Goal: Task Accomplishment & Management: Manage account settings

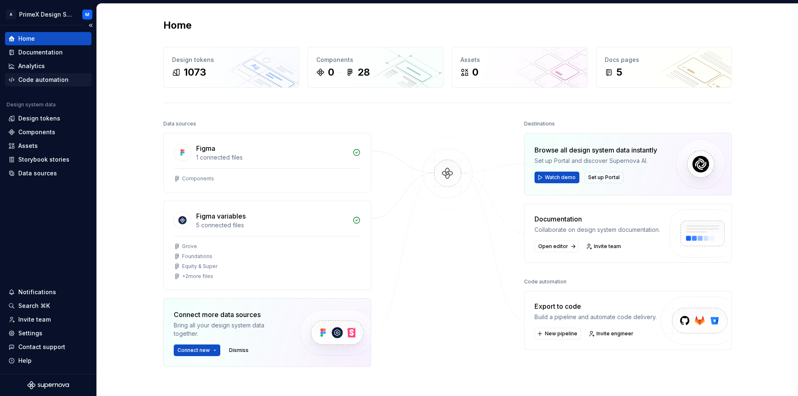
click at [34, 78] on div "Code automation" at bounding box center [43, 80] width 50 height 8
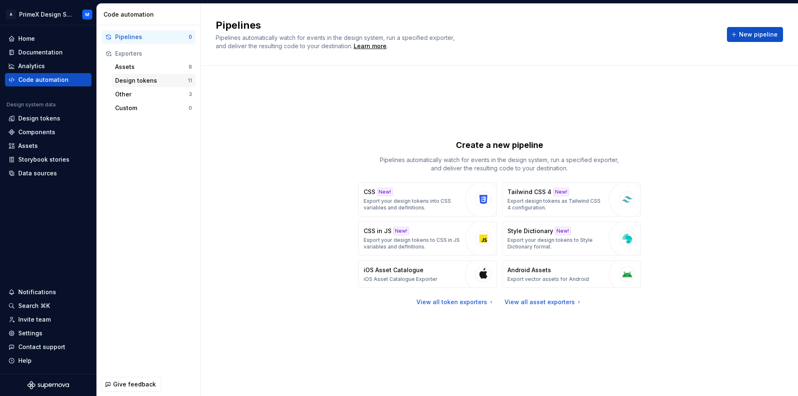
click at [132, 85] on div "Design tokens 11" at bounding box center [153, 80] width 83 height 13
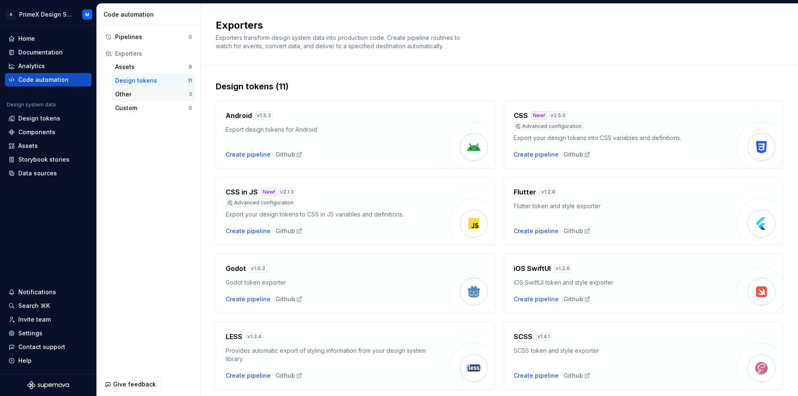
click at [134, 93] on div "Other" at bounding box center [152, 94] width 74 height 8
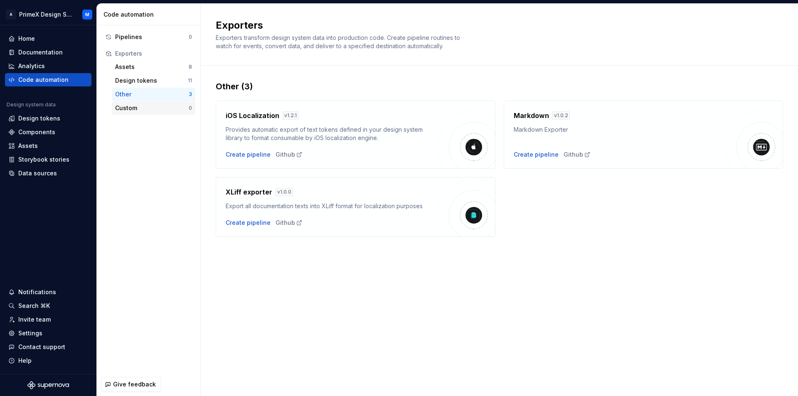
click at [130, 110] on div "Custom" at bounding box center [152, 108] width 74 height 8
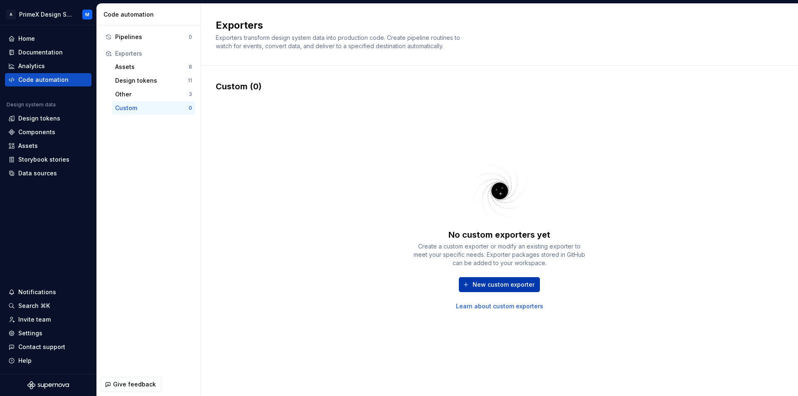
click at [503, 285] on span "New custom exporter" at bounding box center [503, 284] width 62 height 8
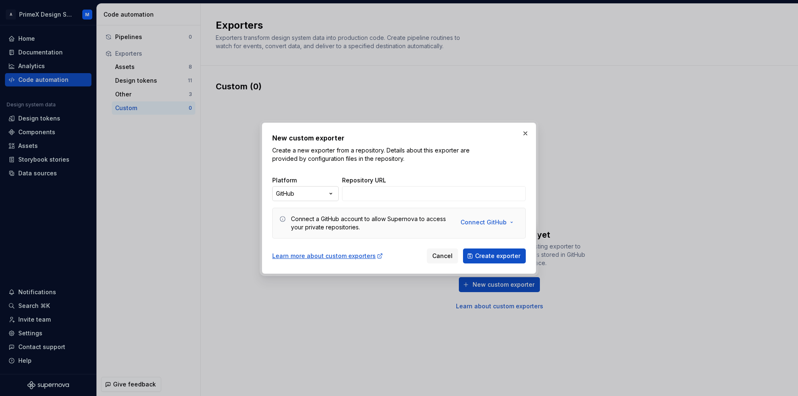
click at [322, 196] on div "New custom exporter Create a new exporter from a repository. Details about this…" at bounding box center [399, 198] width 798 height 396
select select "******"
click at [510, 222] on button "Connect GitLab" at bounding box center [487, 222] width 63 height 15
click at [504, 162] on div "New custom exporter Create a new exporter from a repository. Details about this…" at bounding box center [398, 148] width 253 height 30
click at [528, 133] on button "button" at bounding box center [525, 134] width 12 height 12
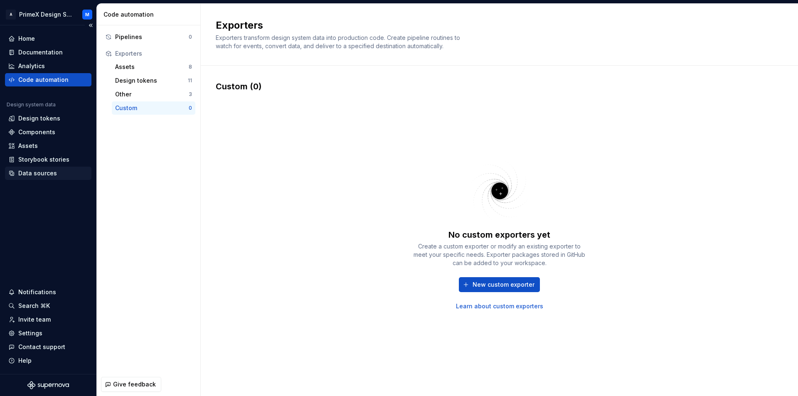
click at [35, 172] on div "Data sources" at bounding box center [37, 173] width 39 height 8
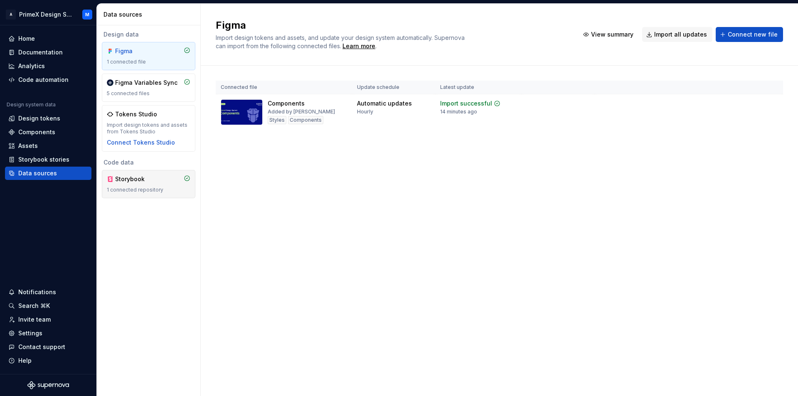
click at [155, 181] on div "Storybook" at bounding box center [135, 179] width 40 height 8
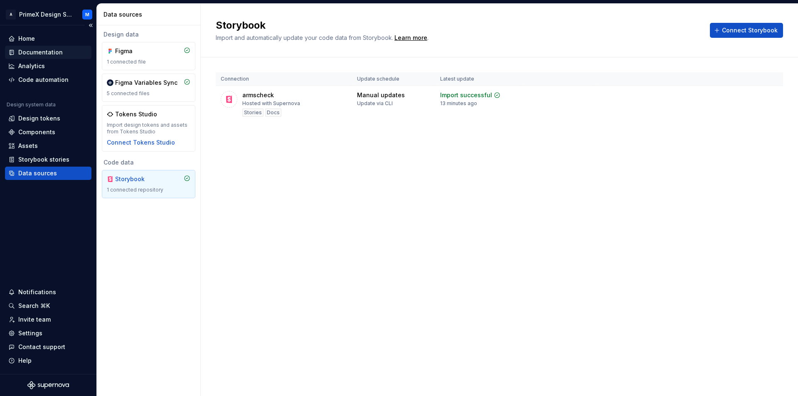
click at [54, 52] on div "Documentation" at bounding box center [40, 52] width 44 height 8
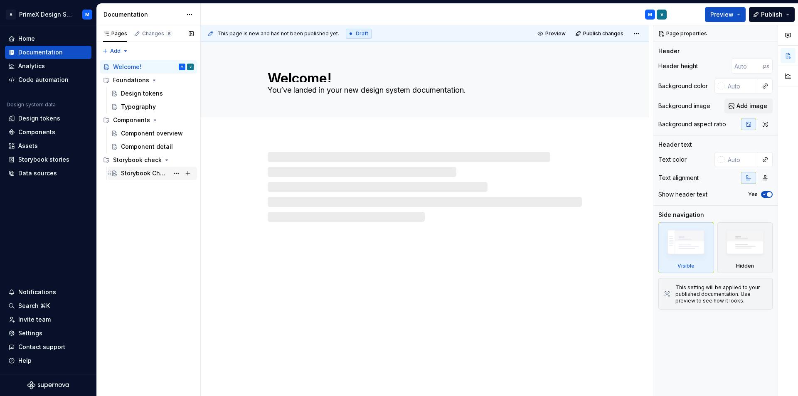
click at [137, 173] on div "Storybook Check" at bounding box center [145, 173] width 48 height 8
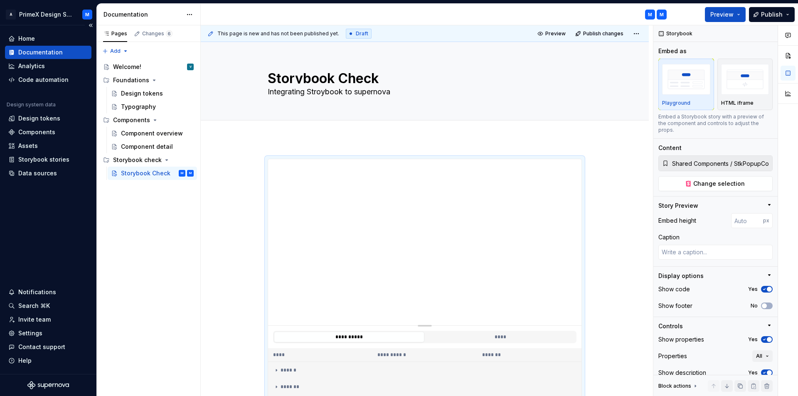
type textarea "*"
click at [60, 81] on div "Code automation" at bounding box center [43, 80] width 50 height 8
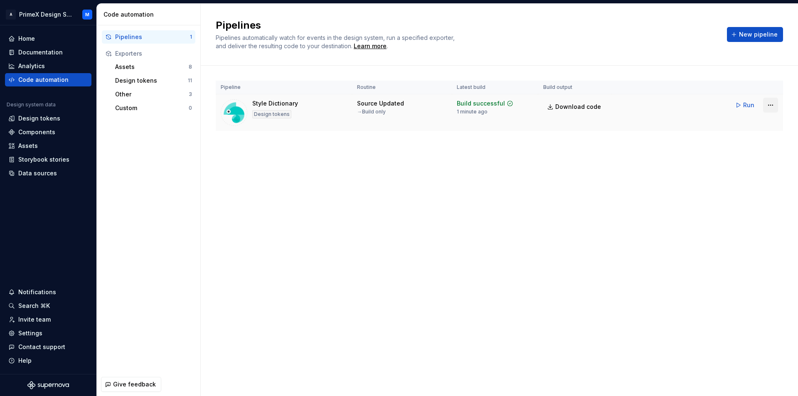
click at [767, 108] on html "A PrimeX Design System M Home Documentation Analytics Code automation Design sy…" at bounding box center [399, 198] width 798 height 396
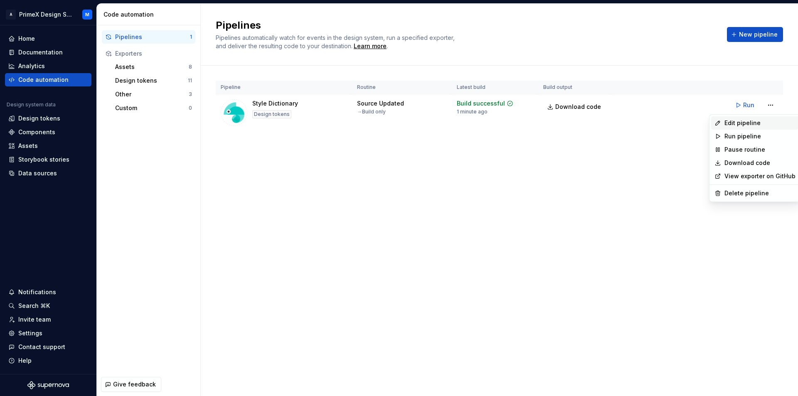
click at [751, 124] on div "Edit pipeline" at bounding box center [759, 123] width 71 height 8
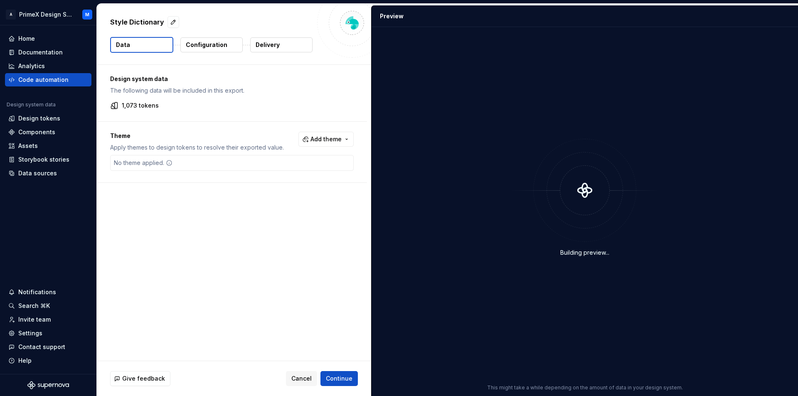
click at [275, 48] on p "Delivery" at bounding box center [267, 45] width 24 height 8
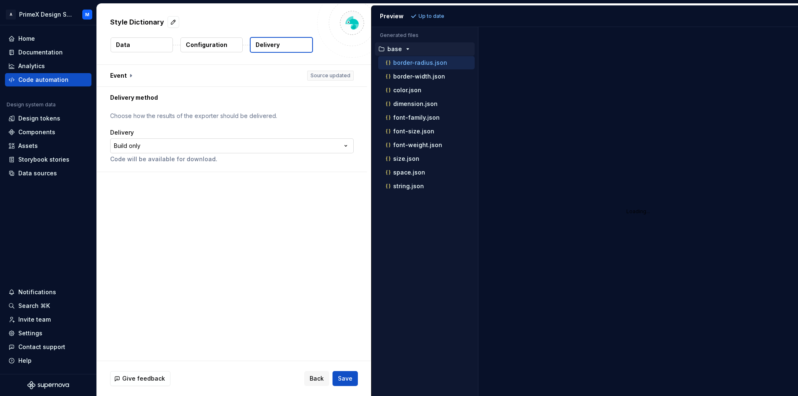
click at [202, 146] on html "**********" at bounding box center [399, 198] width 798 height 396
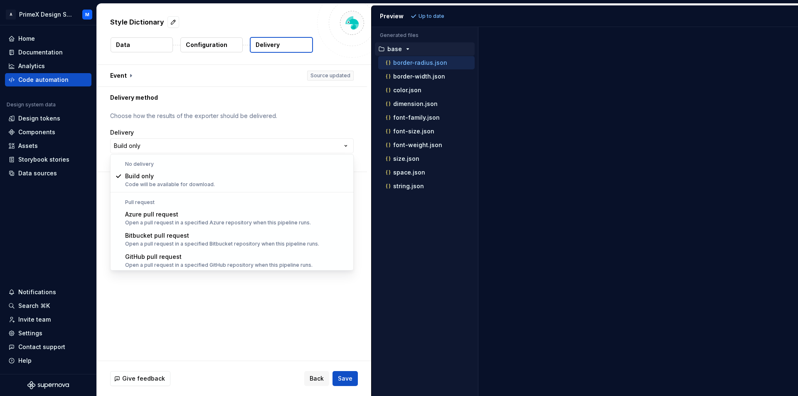
click at [328, 75] on html "**********" at bounding box center [399, 198] width 798 height 396
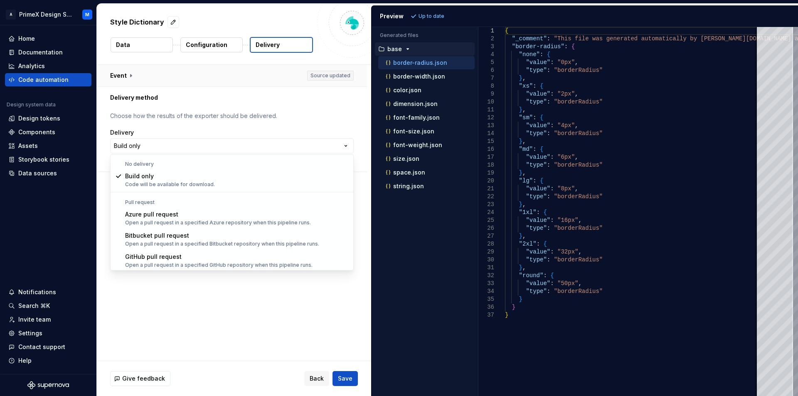
click at [127, 76] on html "**********" at bounding box center [399, 198] width 798 height 396
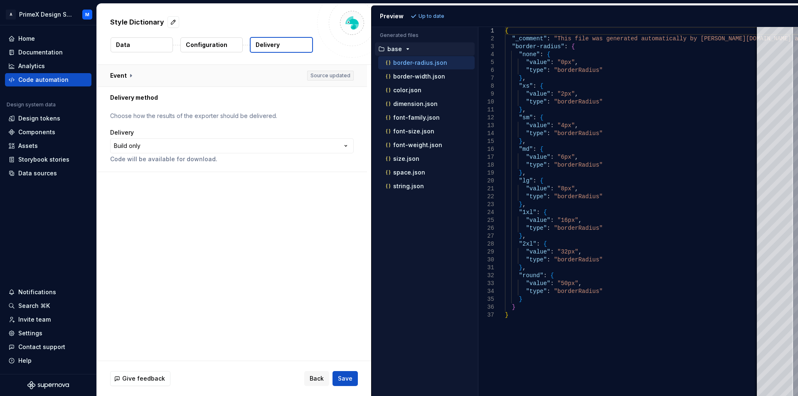
click at [130, 76] on button "button" at bounding box center [232, 76] width 270 height 22
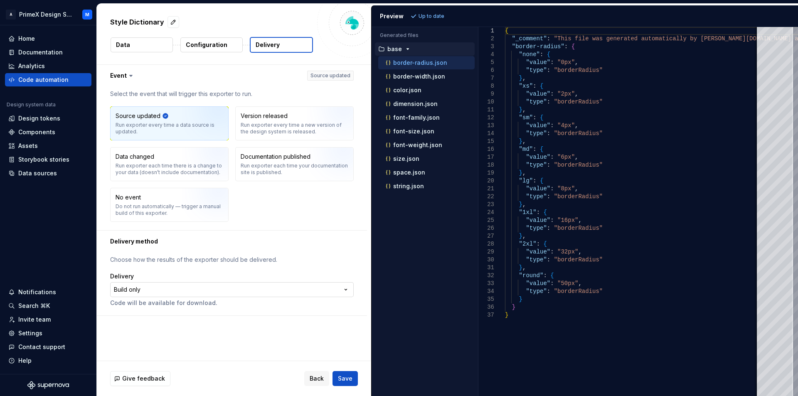
click at [140, 291] on html "**********" at bounding box center [399, 198] width 798 height 396
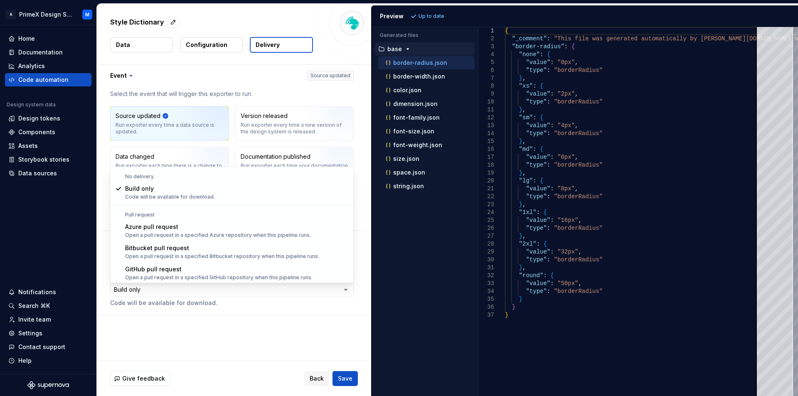
scroll to position [23, 0]
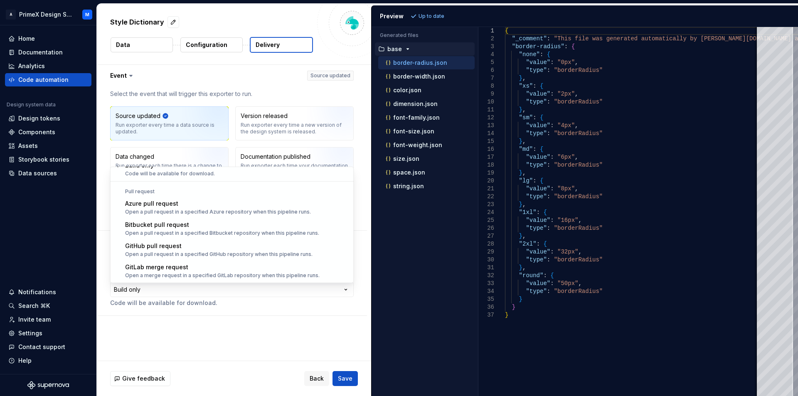
select select "******"
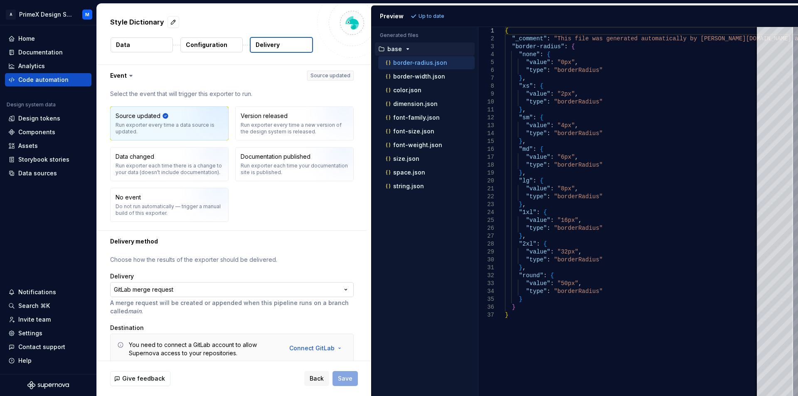
scroll to position [34, 0]
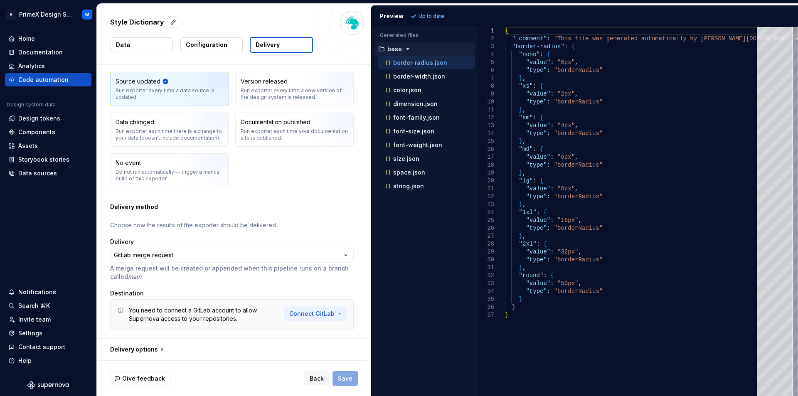
click at [322, 311] on html "**********" at bounding box center [399, 198] width 798 height 396
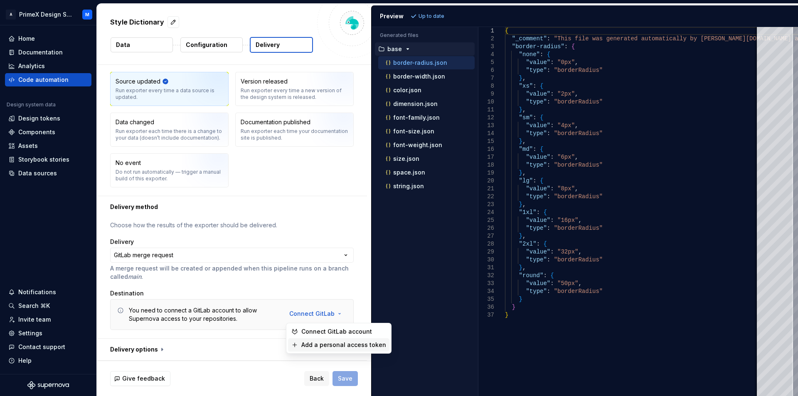
click at [321, 349] on span "Add a personal access token" at bounding box center [343, 345] width 85 height 8
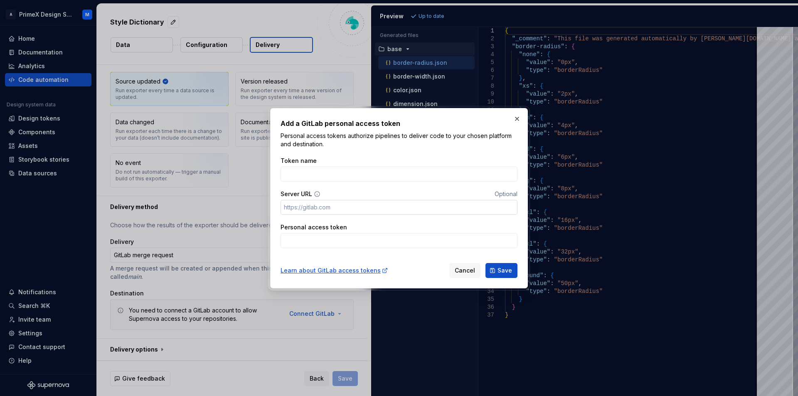
click at [328, 207] on input "Server URL" at bounding box center [398, 207] width 237 height 15
click at [306, 173] on input "Token name" at bounding box center [398, 174] width 237 height 15
click at [394, 209] on input "Server URL" at bounding box center [398, 207] width 237 height 15
click at [373, 239] on input "Personal access token" at bounding box center [398, 240] width 237 height 15
drag, startPoint x: 464, startPoint y: 271, endPoint x: 252, endPoint y: 323, distance: 218.2
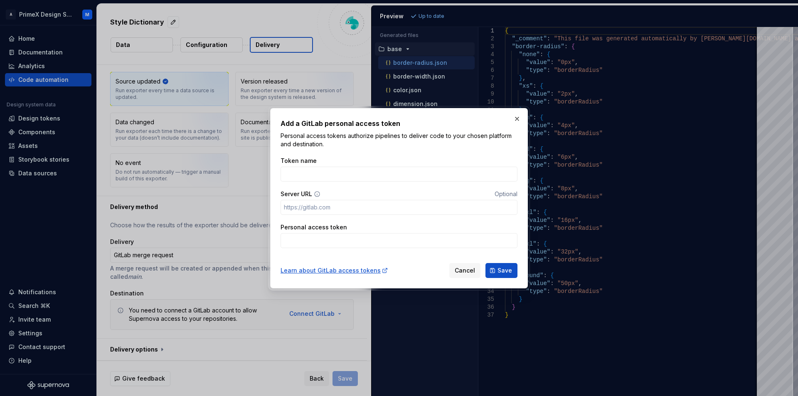
click at [464, 271] on span "Cancel" at bounding box center [464, 270] width 20 height 8
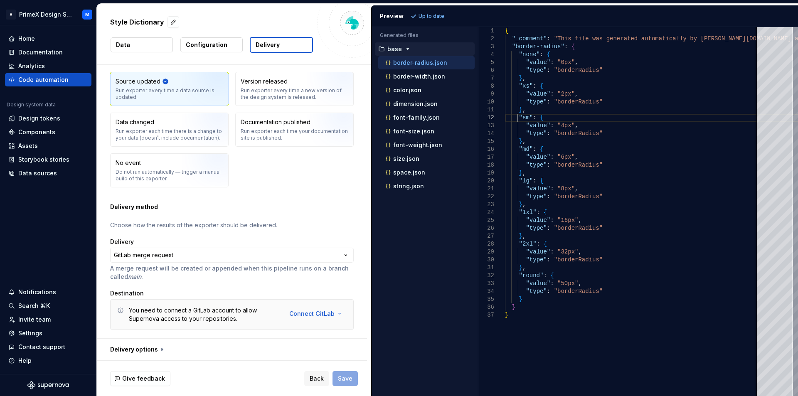
type textarea "**********"
click at [28, 81] on div "Code automation" at bounding box center [43, 80] width 50 height 8
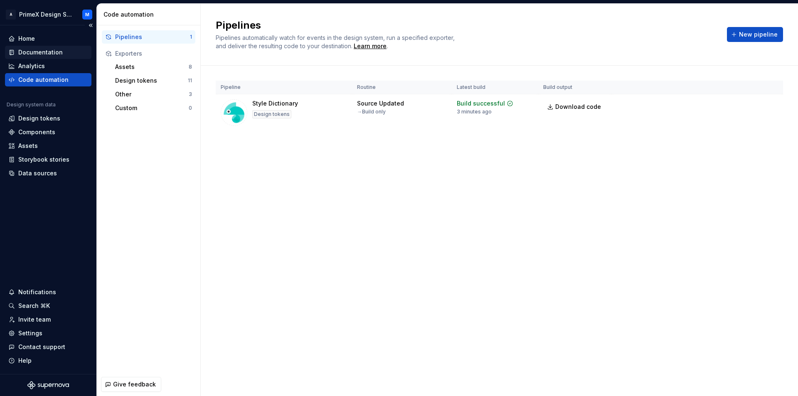
click at [69, 54] on div "Documentation" at bounding box center [48, 52] width 80 height 8
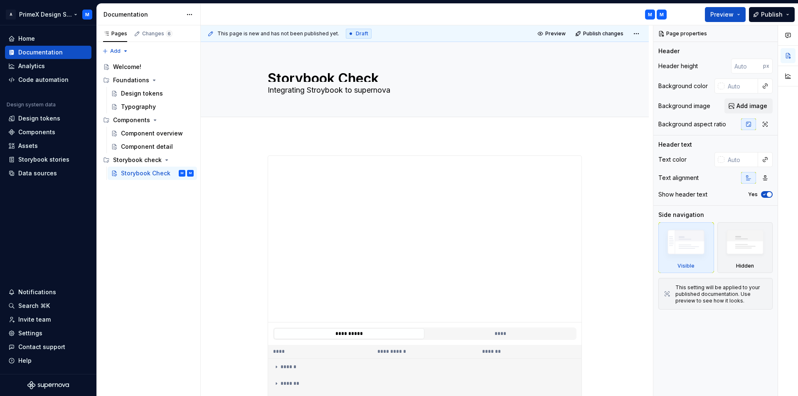
click at [87, 14] on html "A PrimeX Design System M Home Documentation Analytics Code automation Design sy…" at bounding box center [399, 198] width 798 height 396
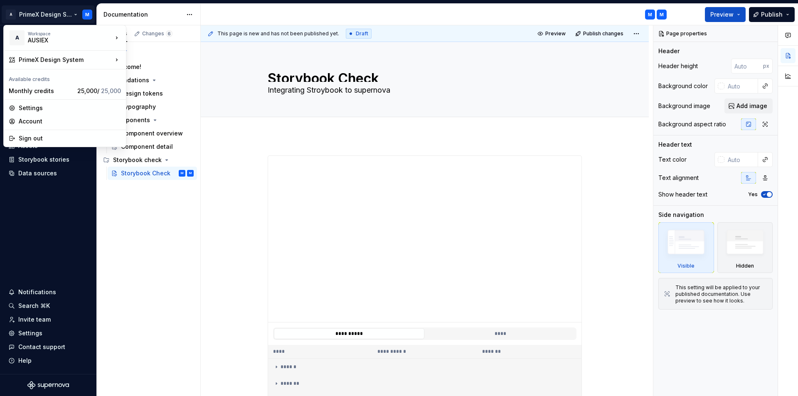
click at [86, 13] on html "A PrimeX Design System M Home Documentation Analytics Code automation Design sy…" at bounding box center [399, 198] width 798 height 396
type textarea "*"
click at [29, 119] on div "Account" at bounding box center [70, 121] width 102 height 8
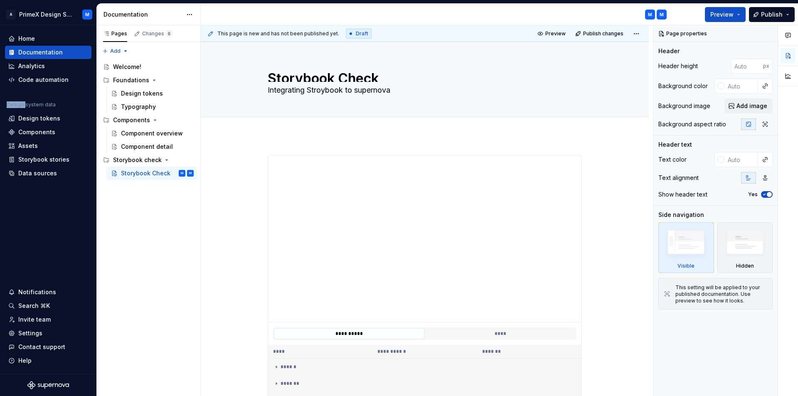
click at [86, 14] on html "A PrimeX Design System M Home Documentation Analytics Code automation Design sy…" at bounding box center [399, 198] width 798 height 396
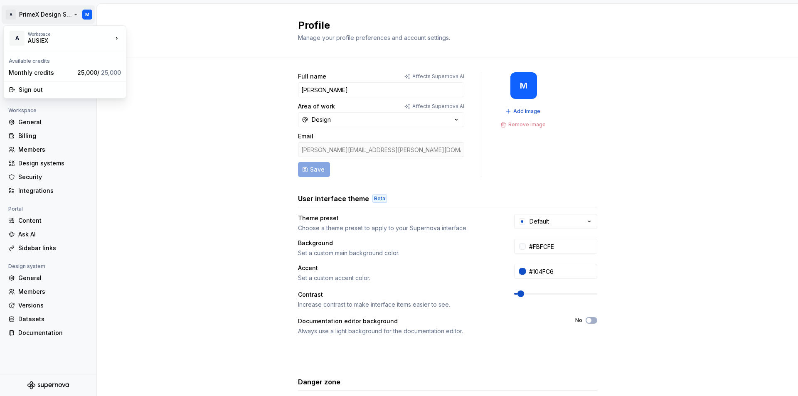
click at [189, 184] on html "A PrimeX Design System M Back Account Profile Authentication Notifications Work…" at bounding box center [399, 198] width 798 height 396
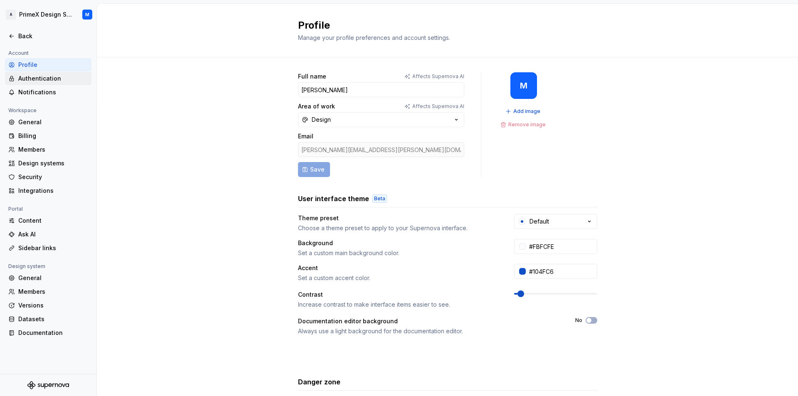
click at [57, 79] on div "Authentication" at bounding box center [53, 78] width 70 height 8
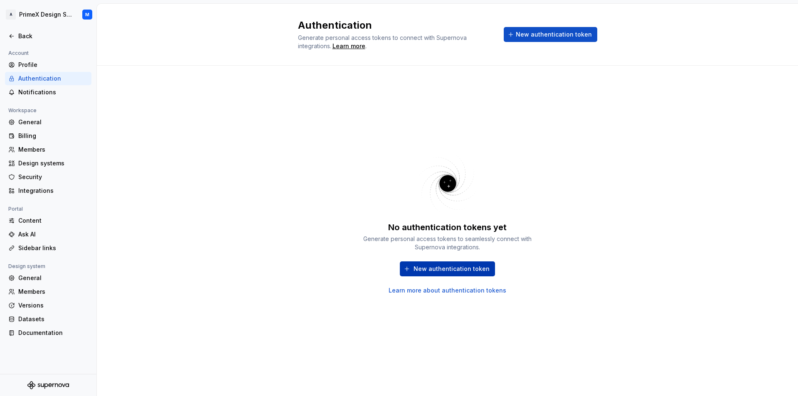
click at [449, 271] on span "New authentication token" at bounding box center [451, 269] width 76 height 8
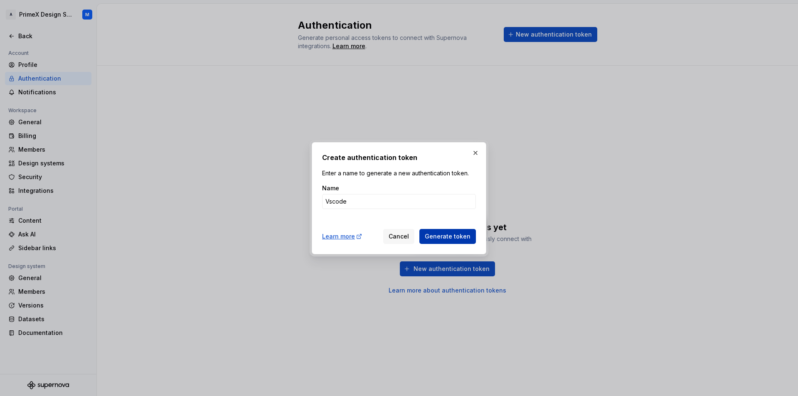
type input "Vscode"
click at [460, 241] on button "Generate token" at bounding box center [447, 236] width 56 height 15
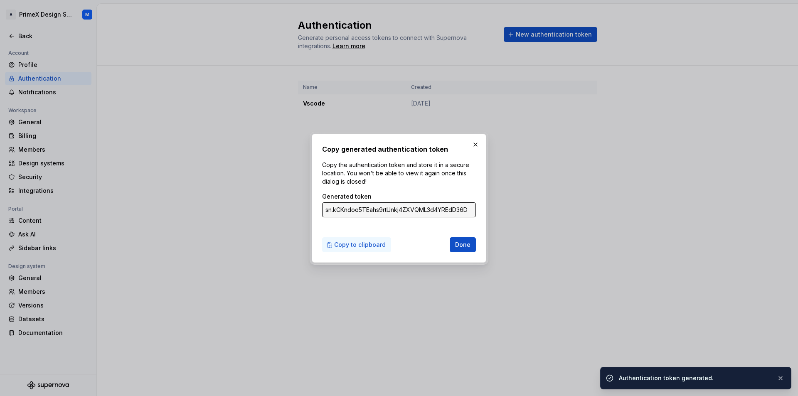
click at [359, 245] on span "Copy to clipboard" at bounding box center [360, 245] width 52 height 8
click at [464, 247] on span "Done" at bounding box center [462, 245] width 15 height 8
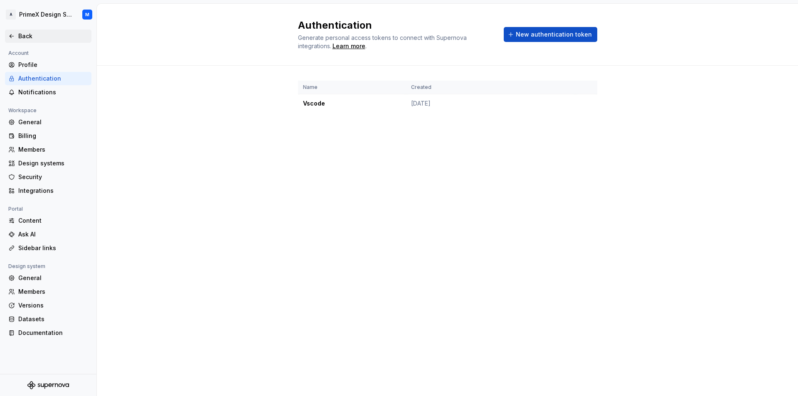
click at [14, 36] on icon at bounding box center [11, 36] width 7 height 7
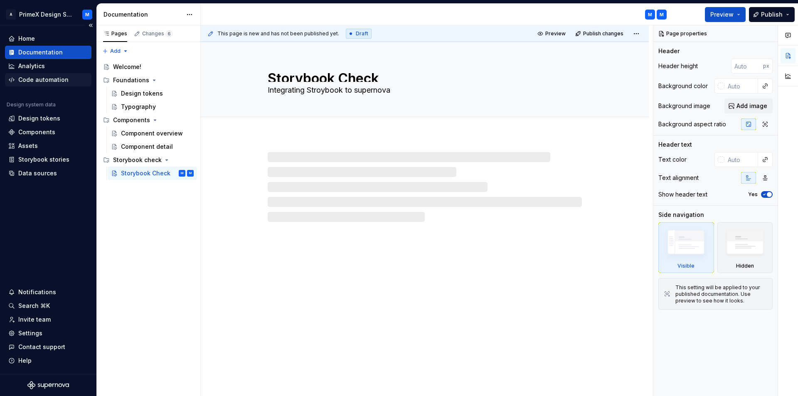
click at [31, 78] on div "Code automation" at bounding box center [43, 80] width 50 height 8
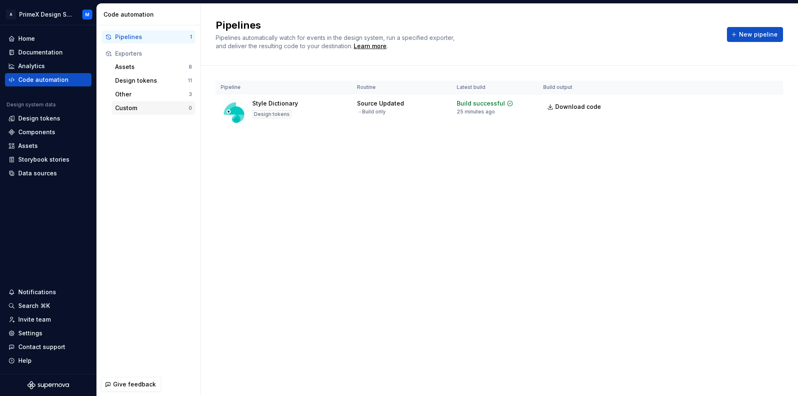
click at [122, 108] on div "Custom" at bounding box center [152, 108] width 74 height 8
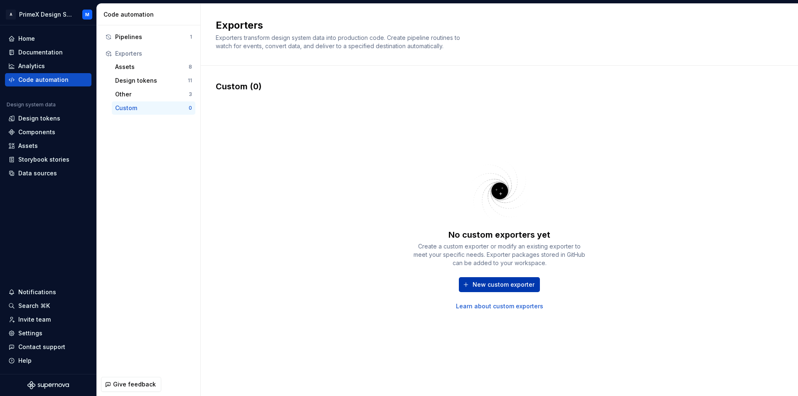
click at [482, 282] on span "New custom exporter" at bounding box center [503, 284] width 62 height 8
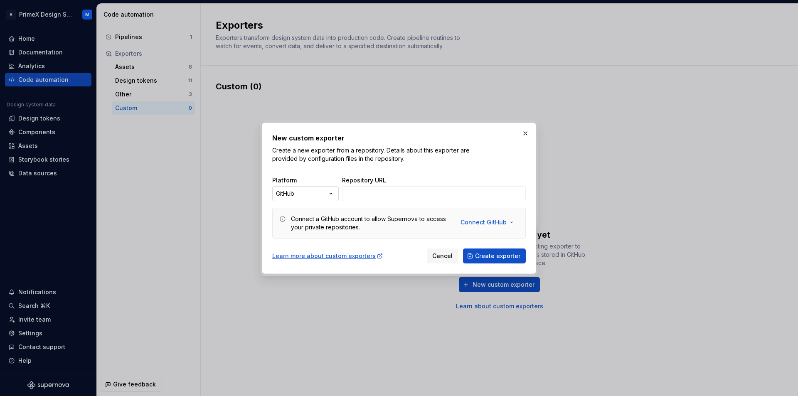
click at [314, 196] on div "New custom exporter Create a new exporter from a repository. Details about this…" at bounding box center [399, 198] width 798 height 396
click at [388, 167] on div "New custom exporter Create a new exporter from a repository. Details about this…" at bounding box center [399, 198] width 798 height 396
click at [511, 223] on button "Connect GitHub" at bounding box center [487, 222] width 64 height 15
click at [495, 152] on div "New custom exporter Create a new exporter from a repository. Details about this…" at bounding box center [398, 148] width 253 height 30
click at [525, 135] on button "button" at bounding box center [525, 134] width 12 height 12
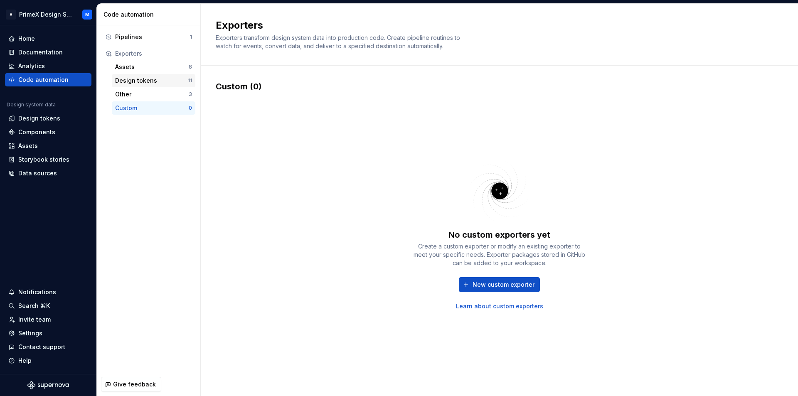
click at [122, 81] on div "Design tokens" at bounding box center [151, 80] width 73 height 8
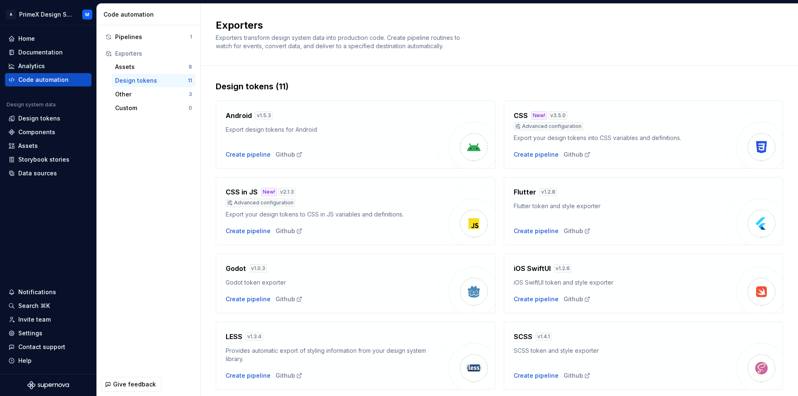
scroll to position [178, 0]
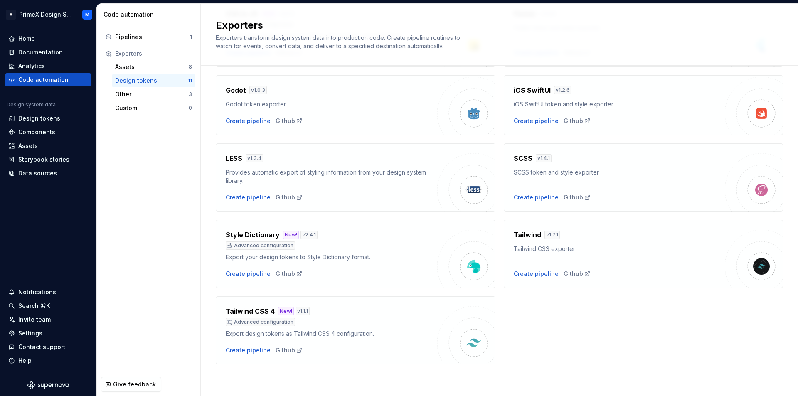
click at [250, 236] on h4 "Style Dictionary" at bounding box center [253, 235] width 54 height 10
click at [283, 234] on div "New!" at bounding box center [291, 235] width 16 height 8
click at [254, 236] on h4 "Style Dictionary" at bounding box center [253, 235] width 54 height 10
click at [467, 273] on img at bounding box center [473, 266] width 17 height 17
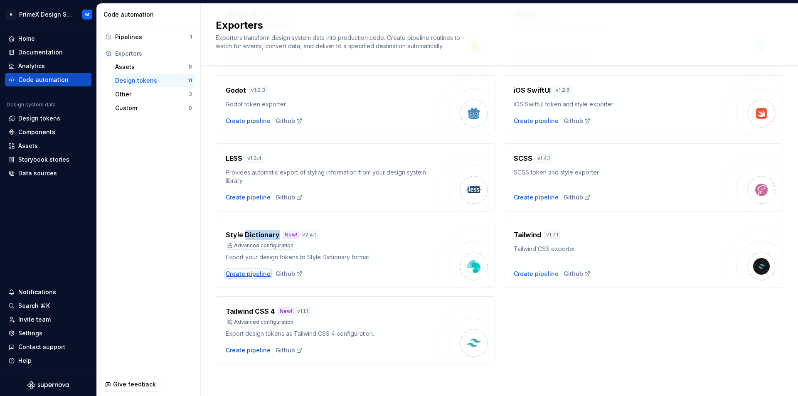
click at [243, 273] on div "Create pipeline" at bounding box center [248, 274] width 45 height 8
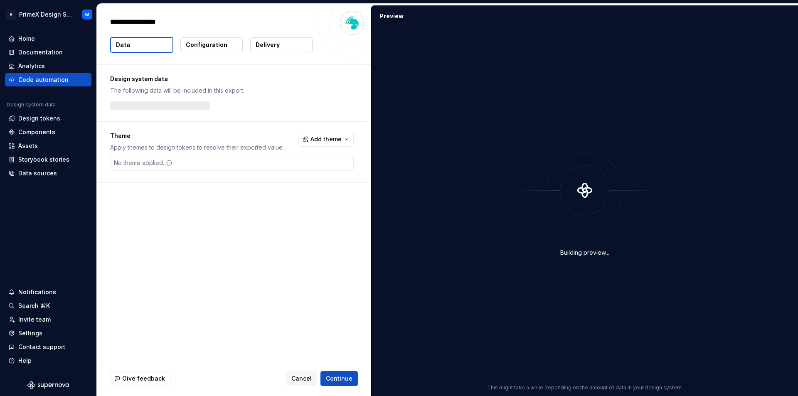
type textarea "*"
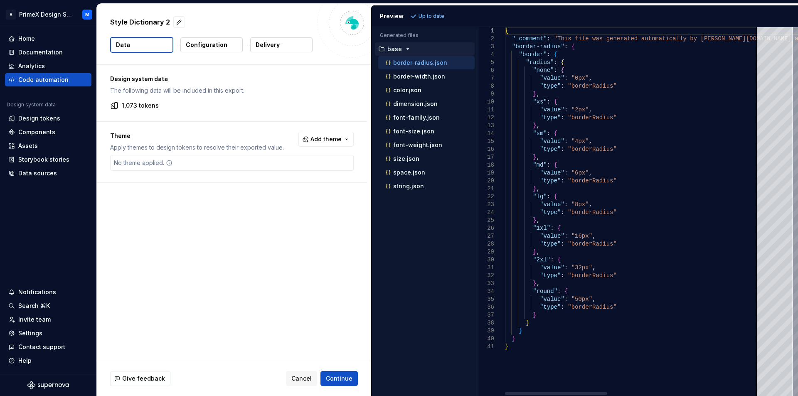
type textarea "**********"
click at [217, 42] on p "Configuration" at bounding box center [207, 45] width 42 height 8
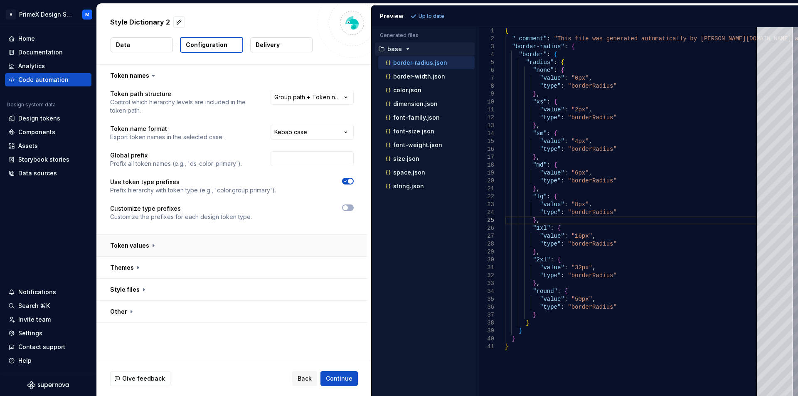
click at [148, 247] on button "button" at bounding box center [232, 246] width 270 height 22
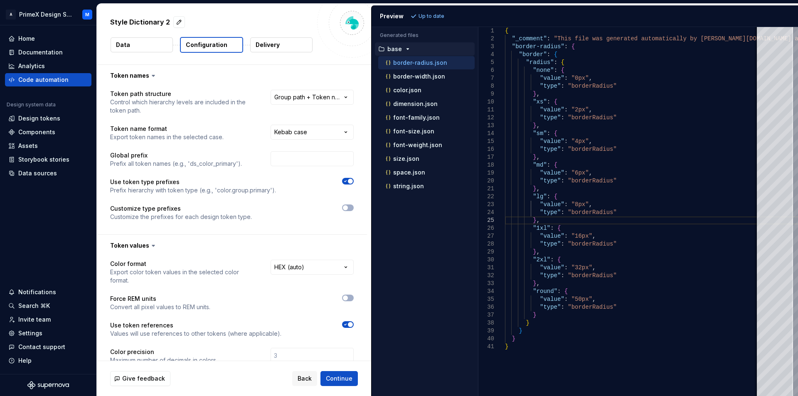
scroll to position [83, 0]
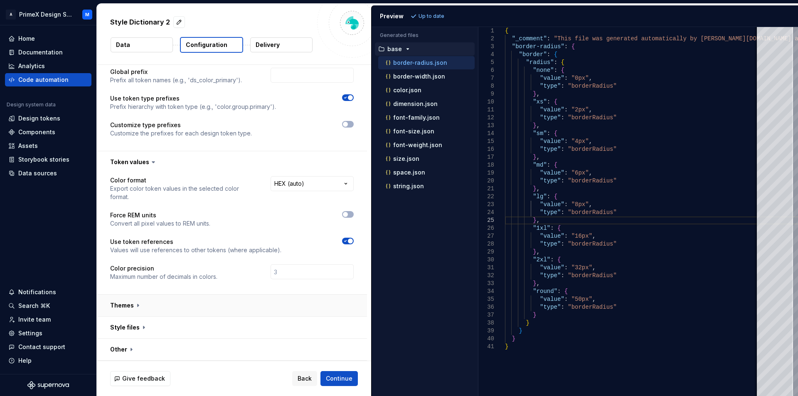
click at [142, 305] on button "button" at bounding box center [232, 306] width 270 height 22
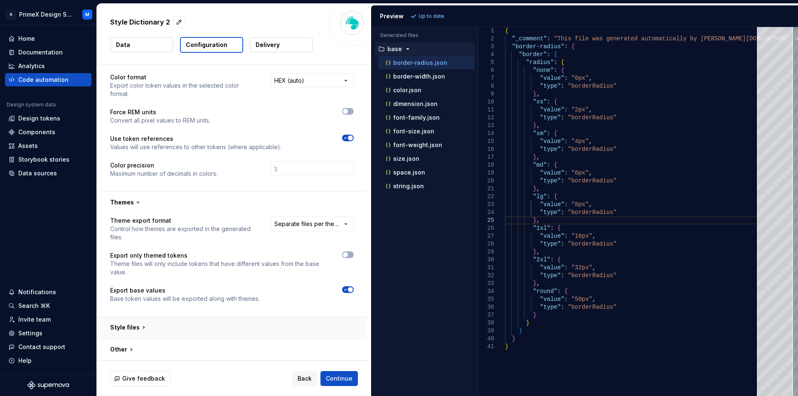
click at [138, 327] on button "button" at bounding box center [232, 328] width 270 height 22
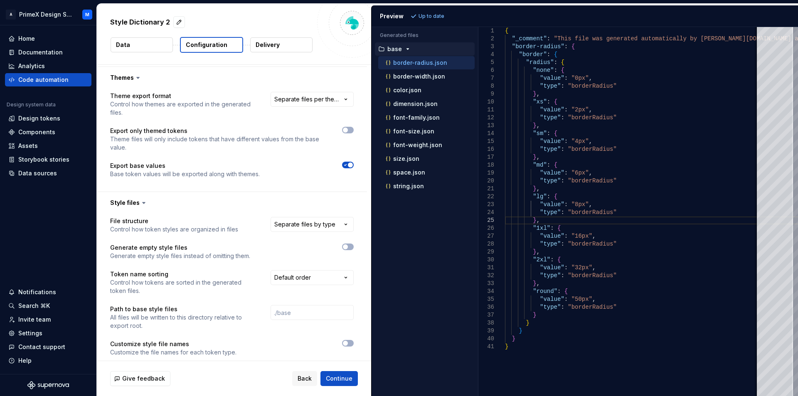
scroll to position [343, 0]
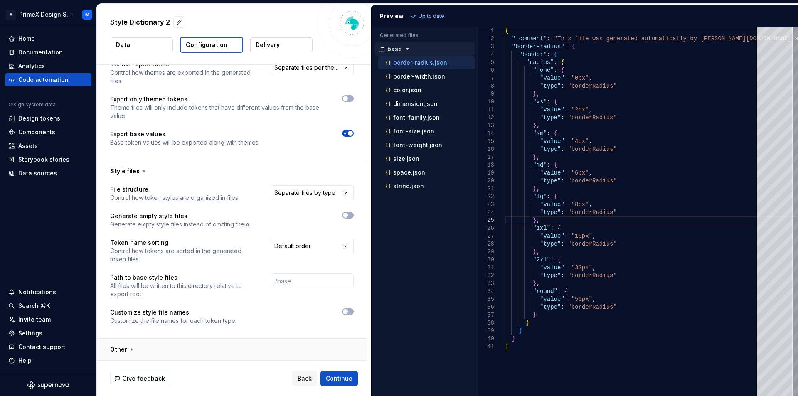
click at [134, 352] on button "button" at bounding box center [232, 350] width 270 height 22
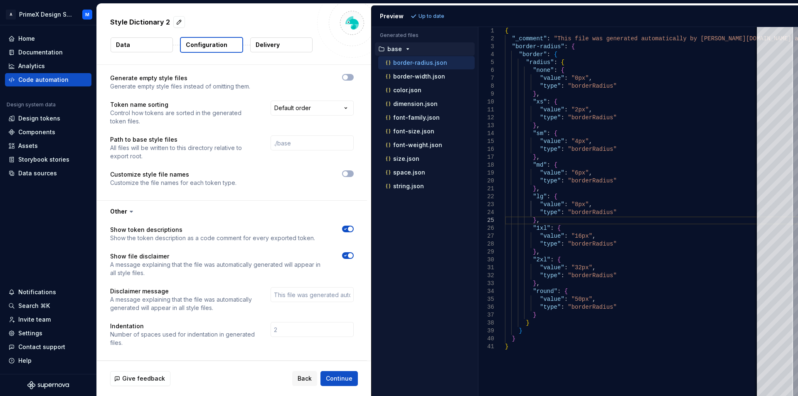
click at [142, 42] on button "Data" at bounding box center [141, 44] width 62 height 15
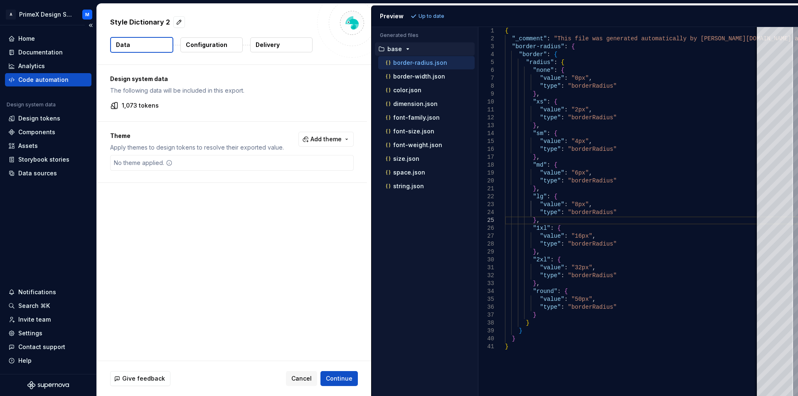
click at [35, 82] on div "Code automation" at bounding box center [43, 80] width 50 height 8
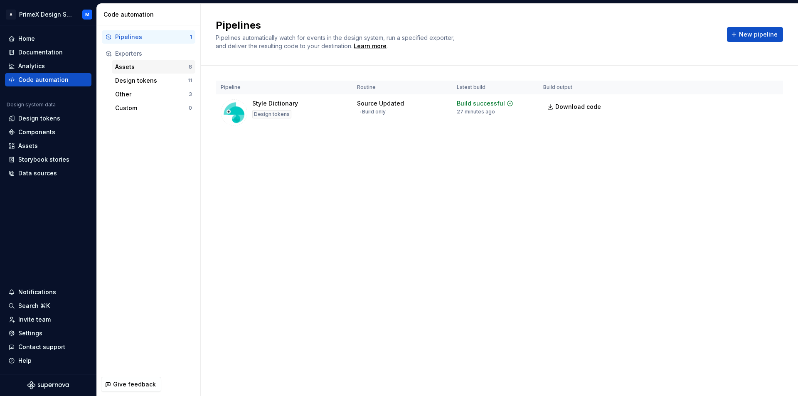
click at [145, 69] on div "Assets" at bounding box center [152, 67] width 74 height 8
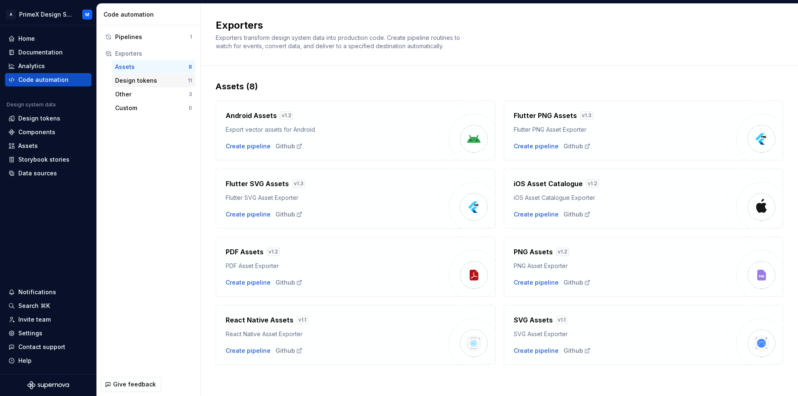
click at [143, 82] on div "Design tokens" at bounding box center [151, 80] width 73 height 8
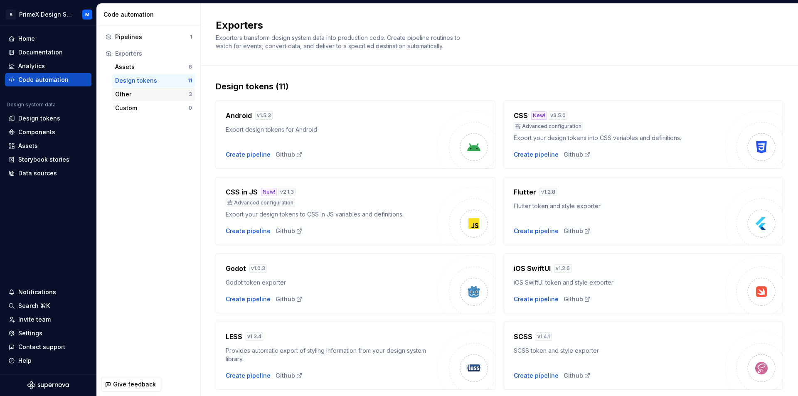
click at [137, 94] on div "Other" at bounding box center [152, 94] width 74 height 8
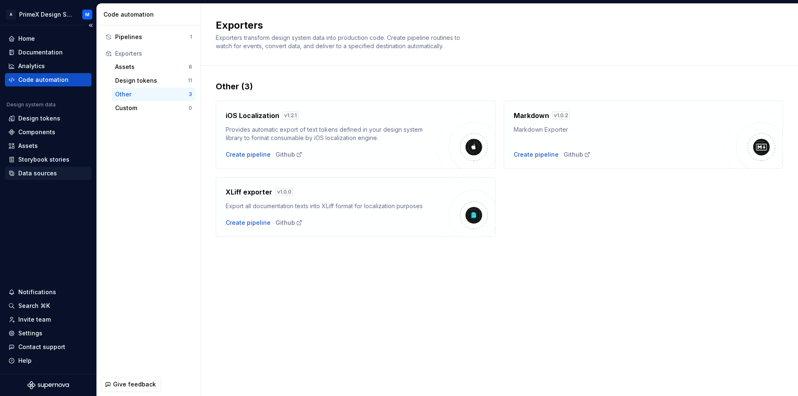
click at [37, 171] on div "Data sources" at bounding box center [37, 173] width 39 height 8
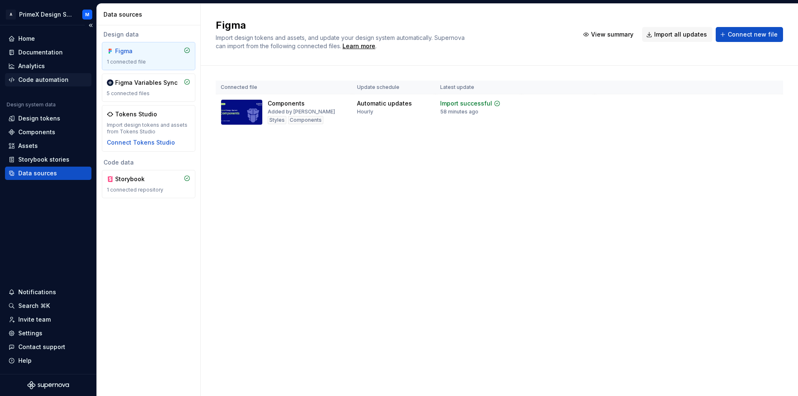
click at [39, 78] on div "Code automation" at bounding box center [43, 80] width 50 height 8
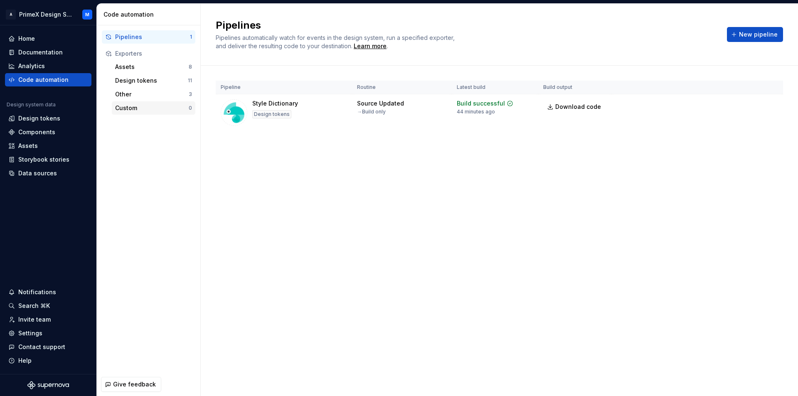
click at [128, 104] on div "Custom" at bounding box center [152, 108] width 74 height 8
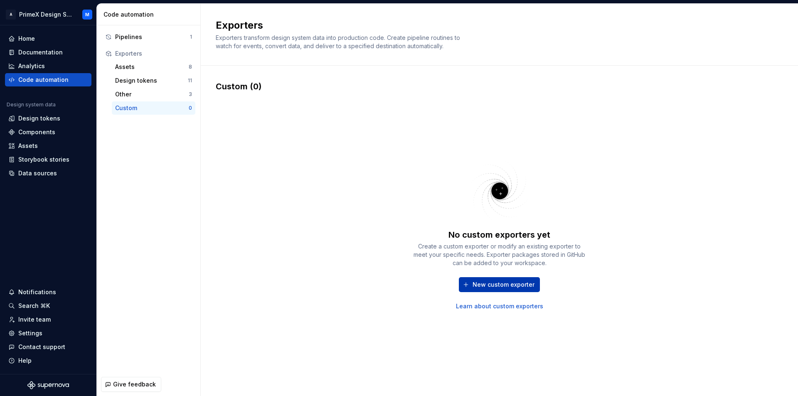
click at [506, 284] on span "New custom exporter" at bounding box center [503, 284] width 62 height 8
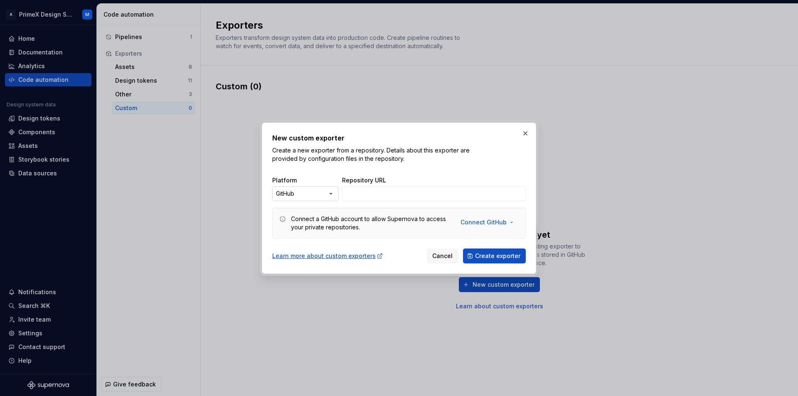
click at [312, 192] on div "New custom exporter Create a new exporter from a repository. Details about this…" at bounding box center [399, 198] width 798 height 396
click at [523, 155] on div "New custom exporter Create a new exporter from a repository. Details about this…" at bounding box center [399, 198] width 798 height 396
click at [525, 137] on button "button" at bounding box center [525, 134] width 12 height 12
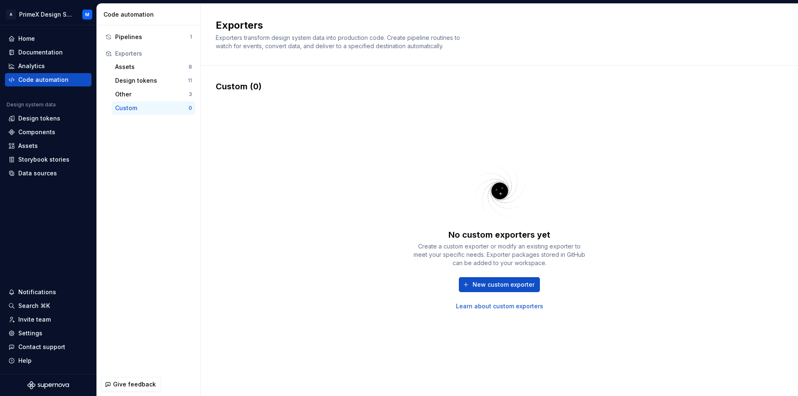
click at [525, 137] on div "No custom exporters yet Create a custom exporter or modify an existing exporter…" at bounding box center [499, 234] width 567 height 284
click at [86, 12] on html "A PrimeX Design System M Home Documentation Analytics Code automation Design sy…" at bounding box center [399, 198] width 798 height 396
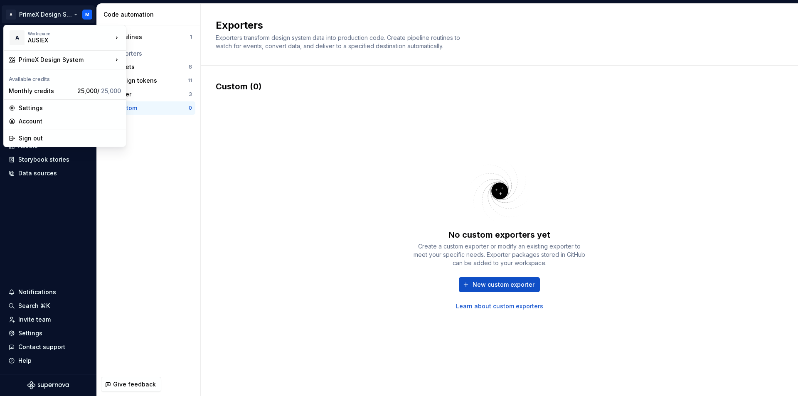
click at [340, 244] on html "A PrimeX Design System M Home Documentation Analytics Code automation Design sy…" at bounding box center [399, 198] width 798 height 396
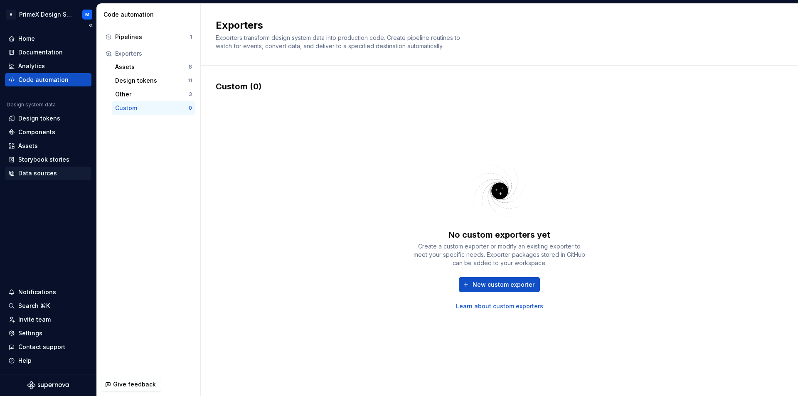
click at [48, 174] on div "Data sources" at bounding box center [37, 173] width 39 height 8
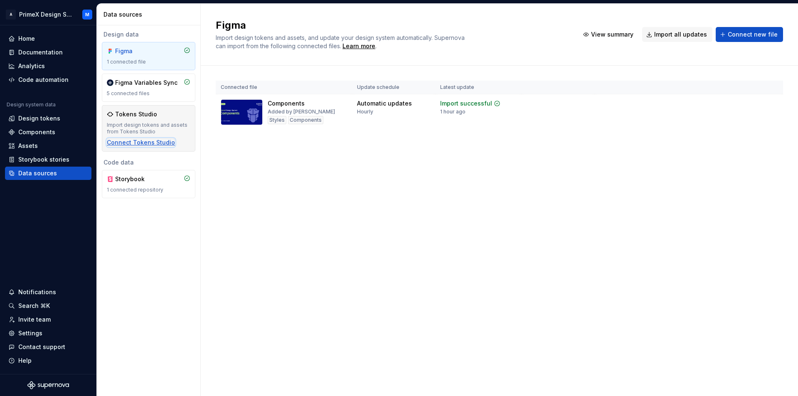
click at [152, 144] on div "Connect Tokens Studio" at bounding box center [141, 142] width 68 height 8
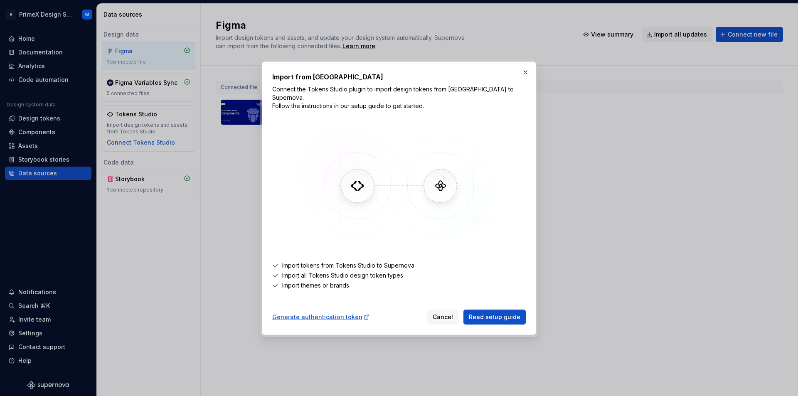
click at [525, 75] on button "button" at bounding box center [525, 72] width 12 height 12
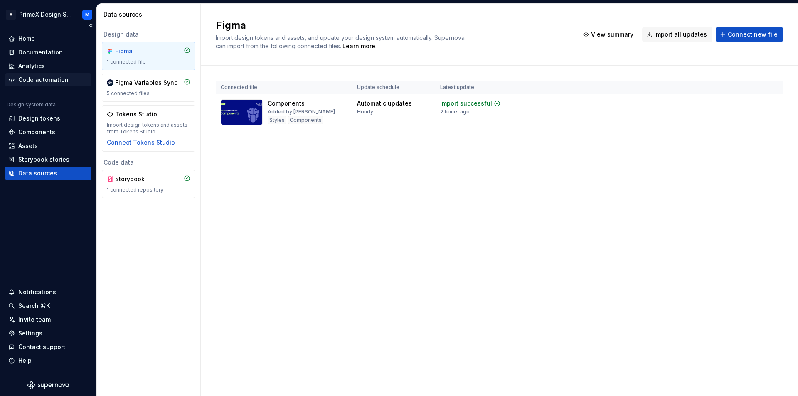
click at [25, 81] on div "Code automation" at bounding box center [43, 80] width 50 height 8
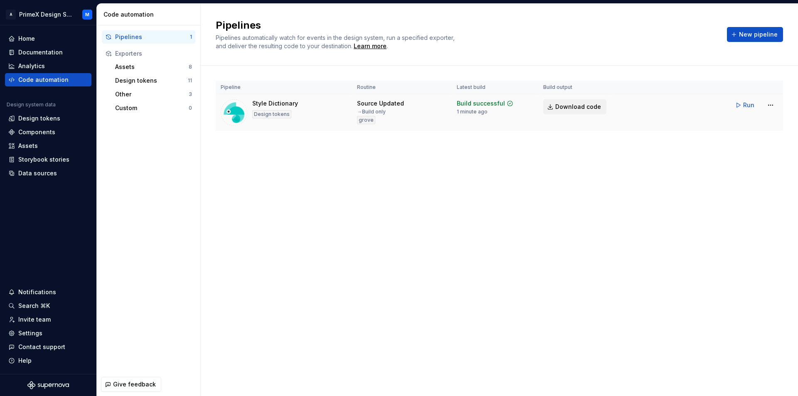
click at [593, 107] on span "Download code" at bounding box center [578, 107] width 46 height 8
click at [766, 103] on html "A PrimeX Design System M Home Documentation Analytics Code automation Design sy…" at bounding box center [399, 198] width 798 height 396
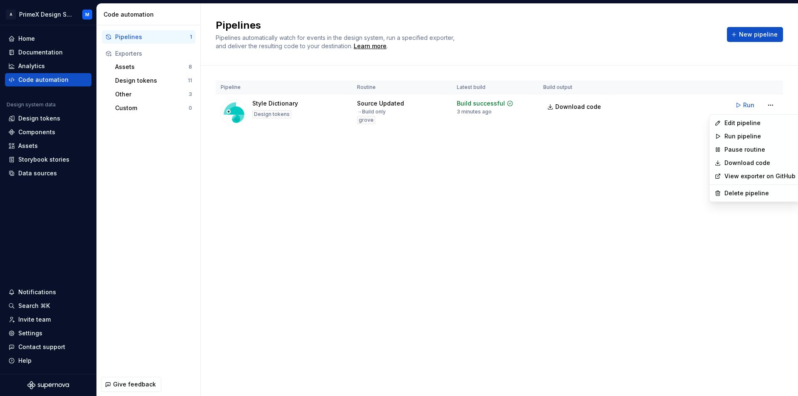
click at [769, 105] on html "A PrimeX Design System M Home Documentation Analytics Code automation Design sy…" at bounding box center [399, 198] width 798 height 396
click at [756, 125] on tr "Style Dictionary Design tokens Source Updated → Build only grove Build successf…" at bounding box center [499, 112] width 567 height 37
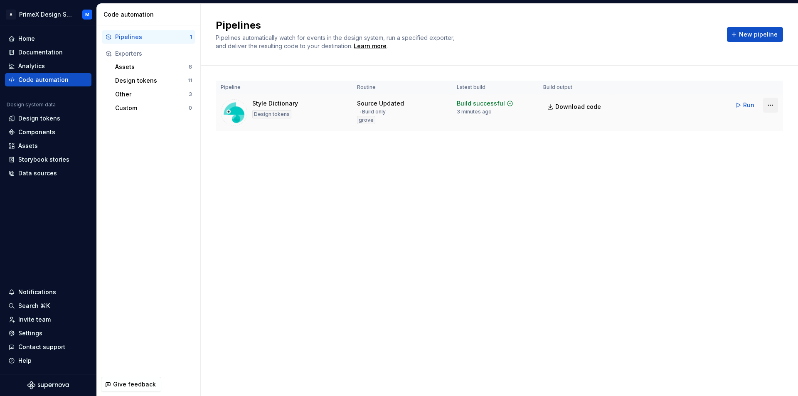
click at [771, 108] on html "A PrimeX Design System M Home Documentation Analytics Code automation Design sy…" at bounding box center [399, 198] width 798 height 396
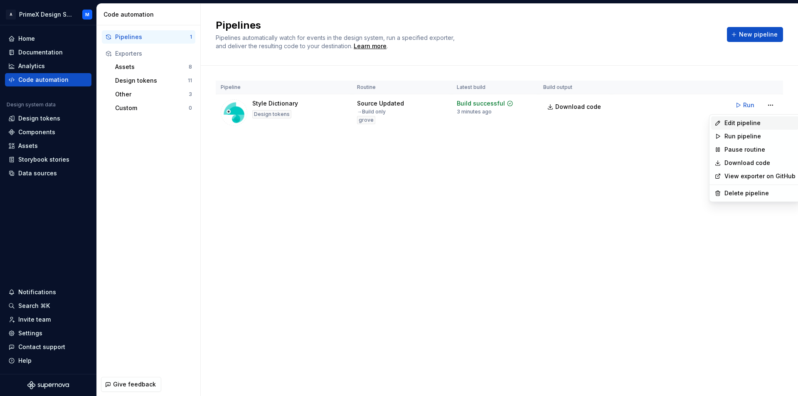
click at [732, 120] on div "Edit pipeline" at bounding box center [759, 123] width 71 height 8
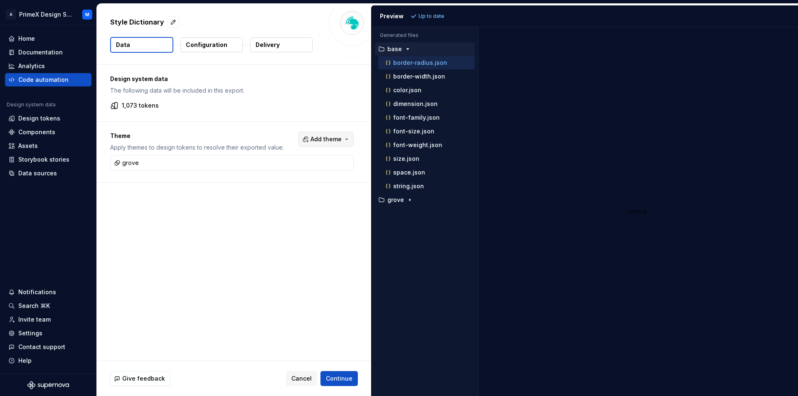
click at [338, 141] on span "Add theme" at bounding box center [325, 139] width 31 height 8
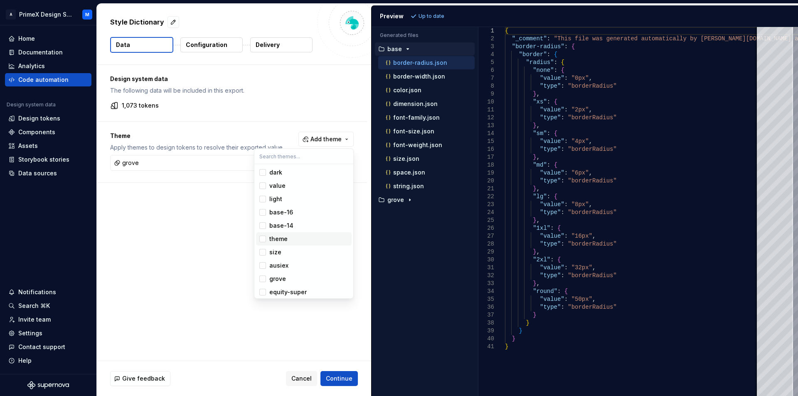
scroll to position [2, 0]
click at [261, 266] on div "Suggestions" at bounding box center [262, 263] width 7 height 7
click at [263, 291] on div "Suggestions" at bounding box center [262, 290] width 7 height 7
click at [414, 12] on html "A PrimeX Design System M Home Documentation Analytics Code automation Design sy…" at bounding box center [399, 198] width 798 height 396
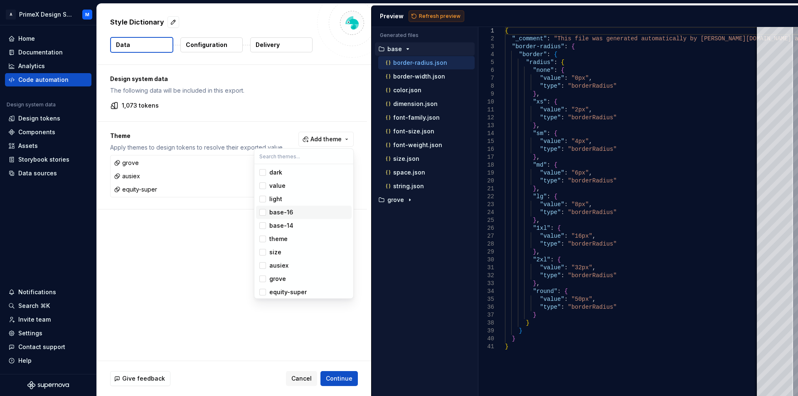
click at [423, 15] on span "Refresh preview" at bounding box center [440, 16] width 42 height 7
click at [423, 15] on div "Refresh preview" at bounding box center [436, 16] width 56 height 12
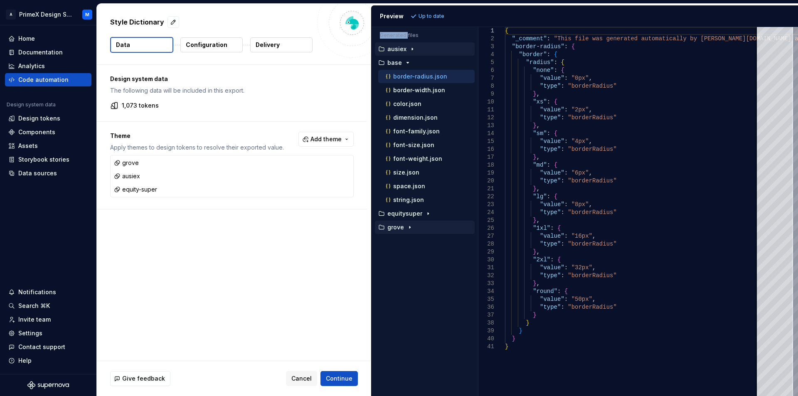
click at [410, 225] on icon "button" at bounding box center [409, 227] width 7 height 7
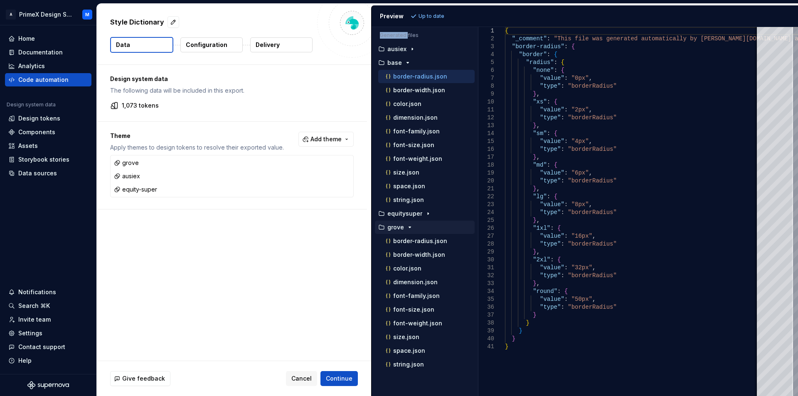
click at [410, 225] on icon "button" at bounding box center [409, 227] width 7 height 7
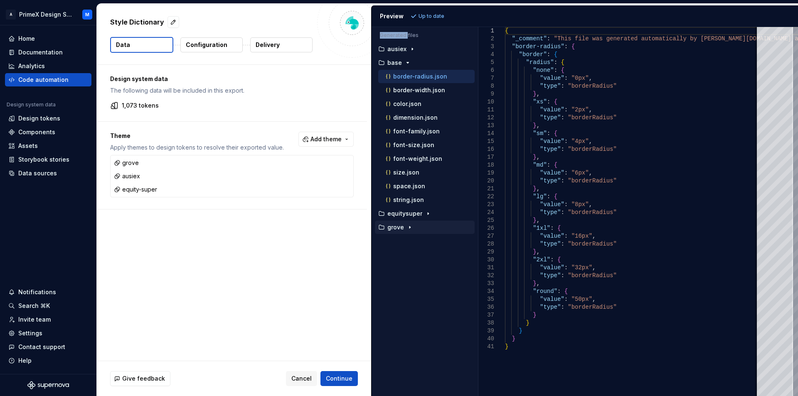
click at [410, 225] on icon "button" at bounding box center [409, 227] width 7 height 7
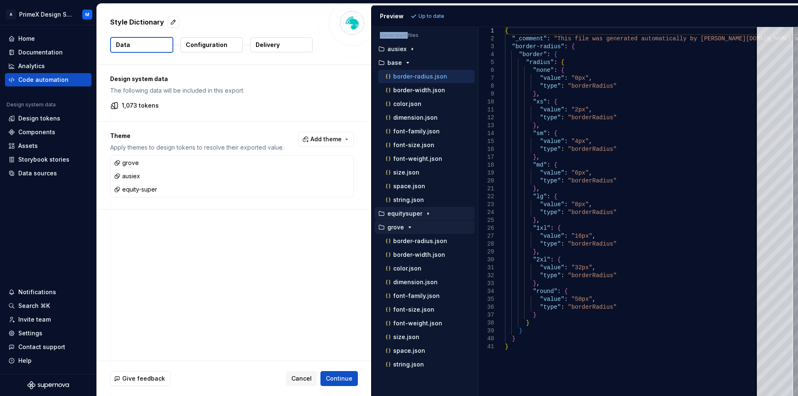
click at [426, 215] on icon "button" at bounding box center [428, 213] width 7 height 7
click at [324, 140] on span "Add theme" at bounding box center [325, 139] width 31 height 8
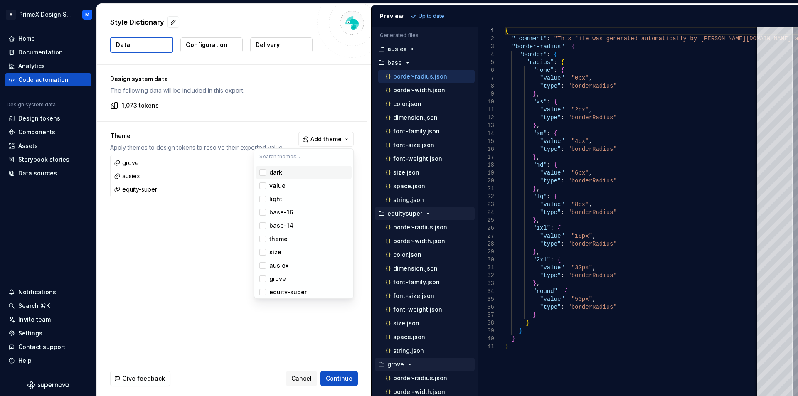
click at [266, 131] on html "A PrimeX Design System M Home Documentation Analytics Code automation Design sy…" at bounding box center [399, 198] width 798 height 396
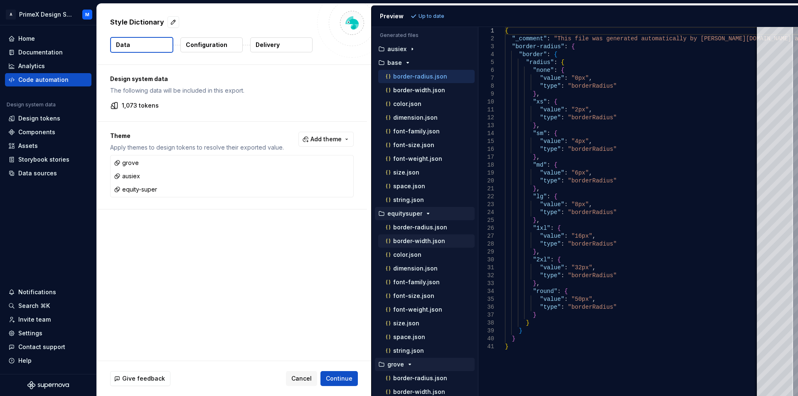
scroll to position [114, 0]
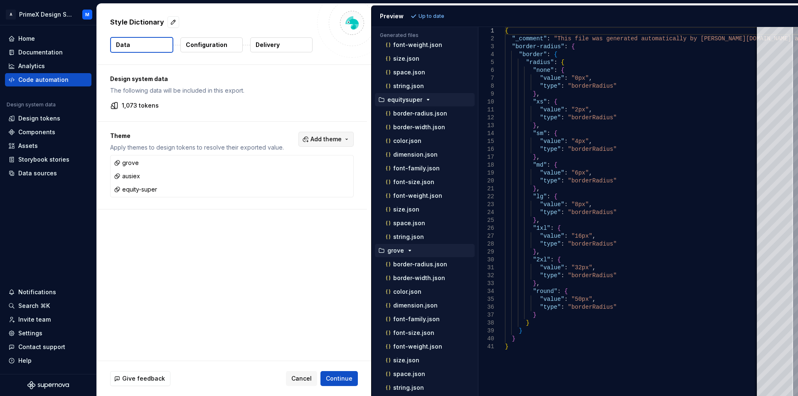
click at [334, 140] on span "Add theme" at bounding box center [325, 139] width 31 height 8
click at [265, 170] on div "Suggestions" at bounding box center [262, 172] width 7 height 7
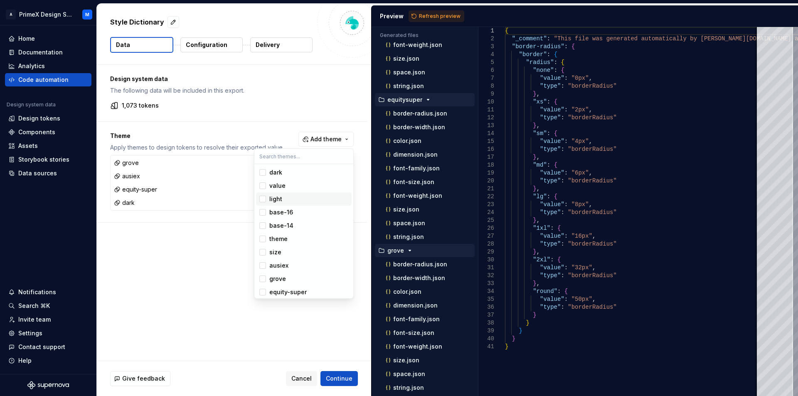
click at [265, 198] on div "Suggestions" at bounding box center [262, 199] width 7 height 7
click at [271, 325] on html "A PrimeX Design System M Home Documentation Analytics Code automation Design sy…" at bounding box center [399, 198] width 798 height 396
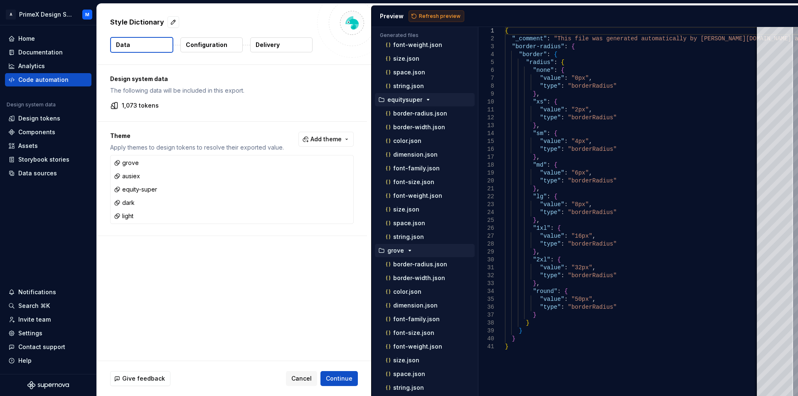
click at [429, 18] on span "Refresh preview" at bounding box center [440, 16] width 42 height 7
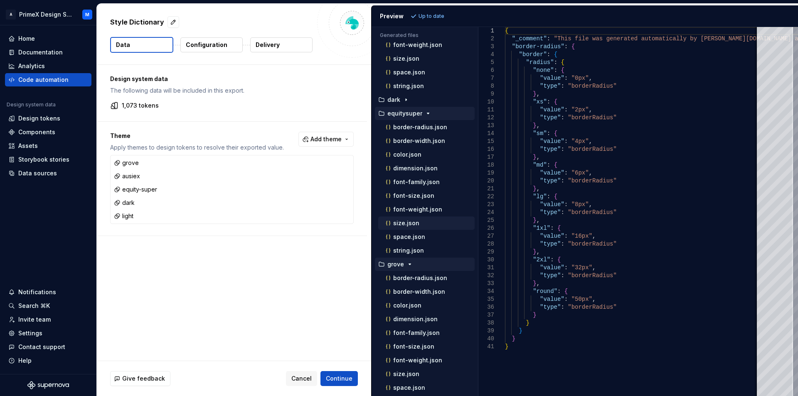
scroll to position [141, 0]
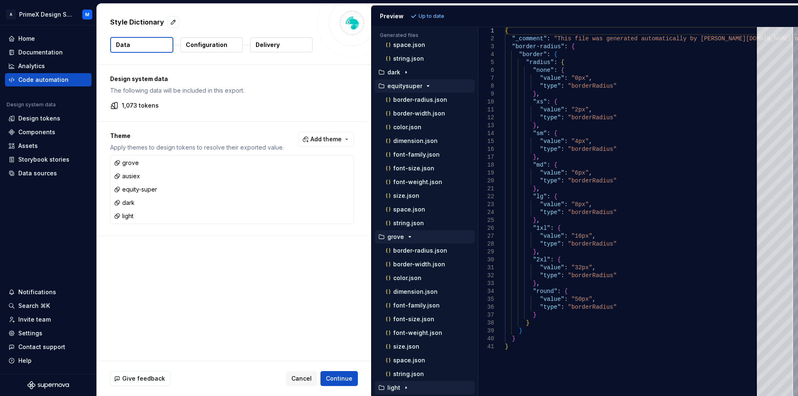
click at [404, 389] on icon "button" at bounding box center [406, 387] width 7 height 7
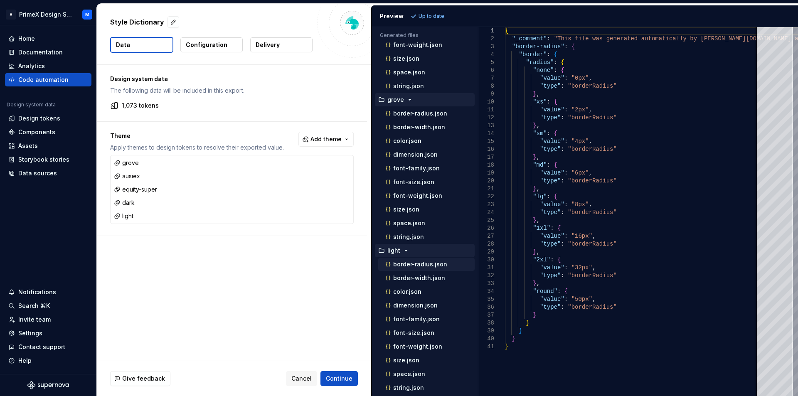
click at [447, 270] on div "border-radius.json" at bounding box center [426, 264] width 96 height 13
click at [441, 283] on div "border-width.json" at bounding box center [426, 277] width 96 height 13
click at [421, 280] on p "border-width.json" at bounding box center [419, 278] width 52 height 7
click at [403, 292] on p "color.json" at bounding box center [407, 291] width 28 height 7
type textarea "**********"
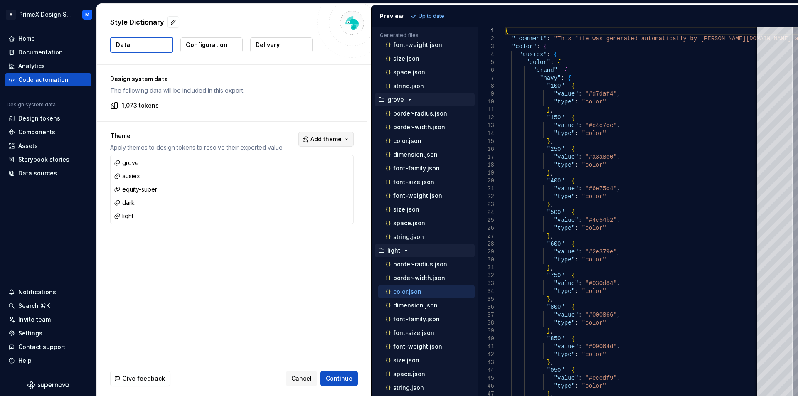
click at [324, 137] on span "Add theme" at bounding box center [325, 139] width 31 height 8
click at [265, 189] on div "Suggestions" at bounding box center [262, 185] width 7 height 7
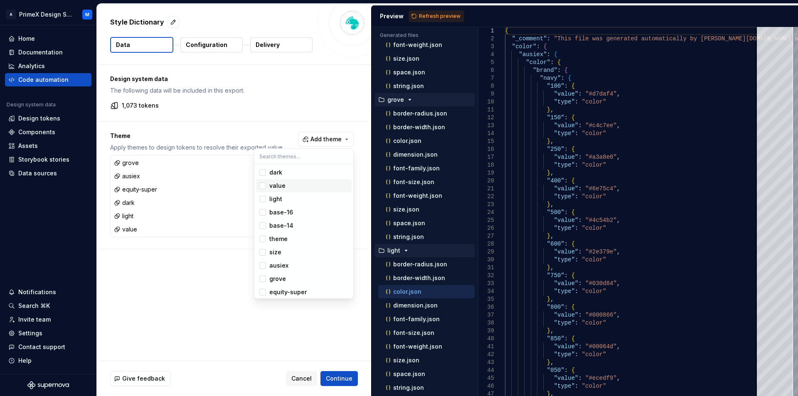
click at [261, 185] on div "Suggestions" at bounding box center [262, 185] width 7 height 7
click at [261, 197] on div "Suggestions" at bounding box center [262, 199] width 7 height 7
click at [264, 174] on div "Suggestions" at bounding box center [262, 172] width 7 height 7
click at [239, 270] on html "A PrimeX Design System M Home Documentation Analytics Code automation Design sy…" at bounding box center [399, 198] width 798 height 396
click at [218, 40] on button "Configuration" at bounding box center [211, 44] width 62 height 15
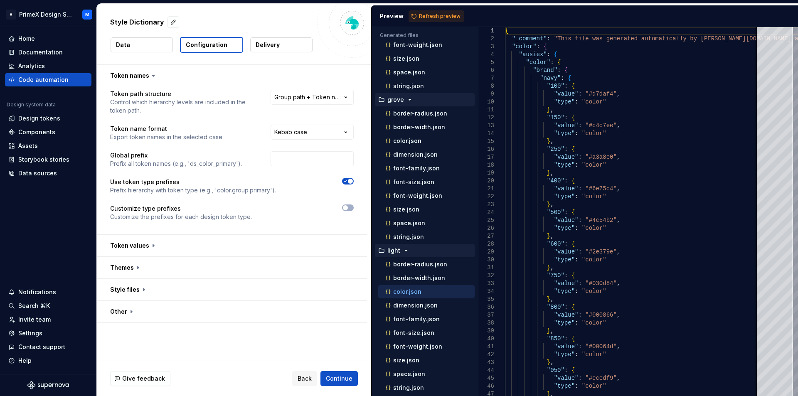
click at [204, 40] on button "Configuration" at bounding box center [211, 45] width 63 height 16
click at [139, 45] on button "Data" at bounding box center [141, 44] width 62 height 15
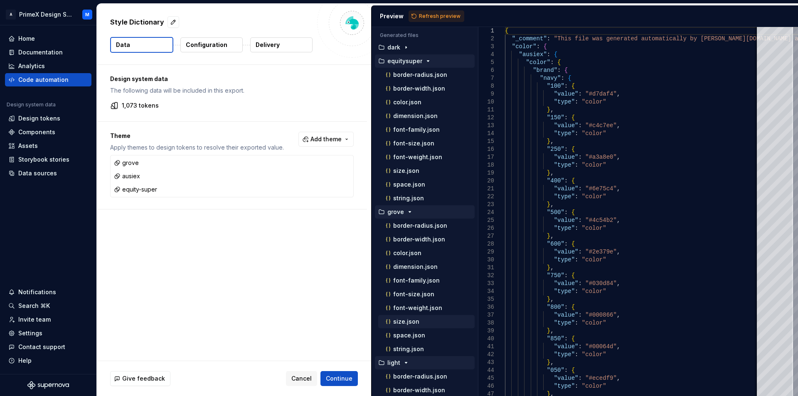
scroll to position [278, 0]
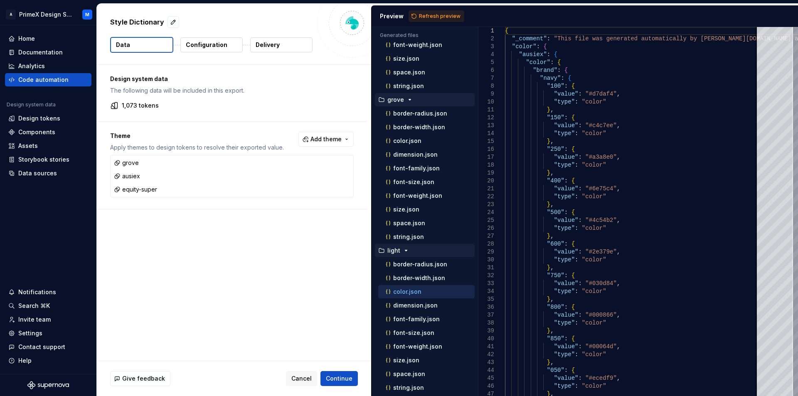
click at [221, 42] on p "Configuration" at bounding box center [207, 45] width 42 height 8
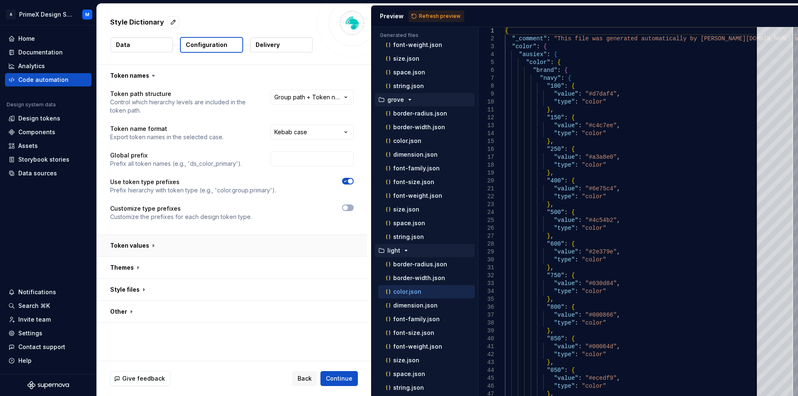
click at [152, 246] on button "button" at bounding box center [232, 246] width 270 height 22
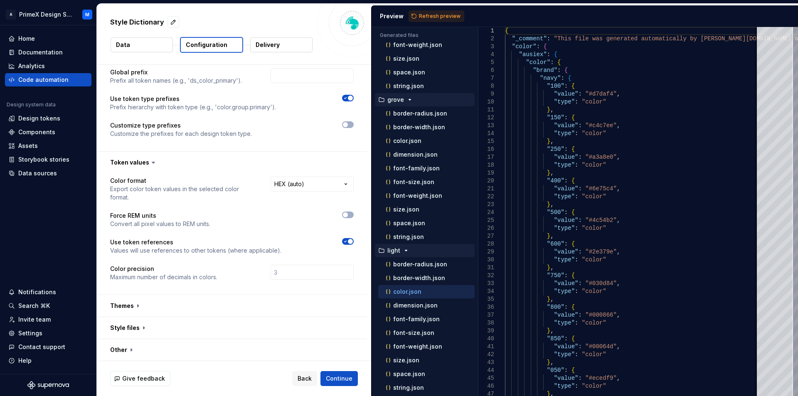
scroll to position [83, 0]
click at [140, 305] on button "button" at bounding box center [232, 306] width 270 height 22
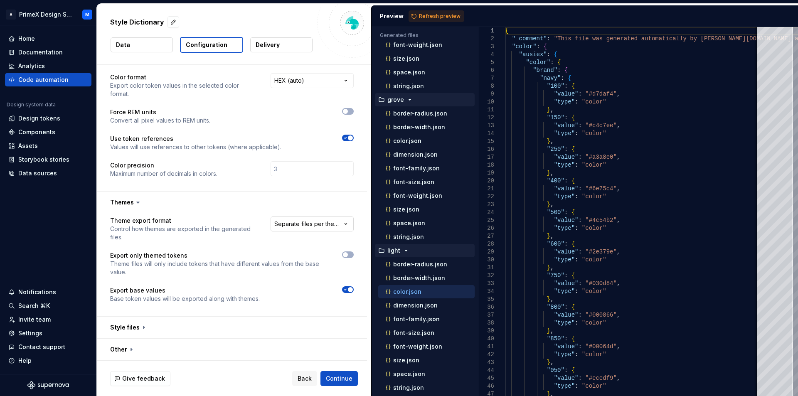
click at [307, 227] on html "**********" at bounding box center [399, 198] width 798 height 396
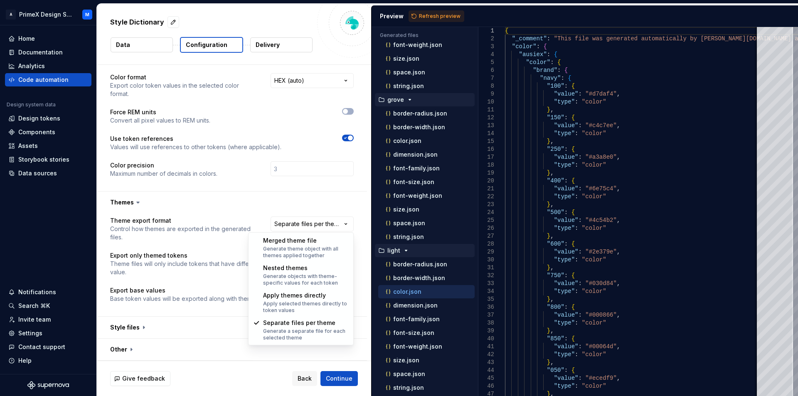
click at [346, 221] on html "**********" at bounding box center [399, 198] width 798 height 396
select select "**********"
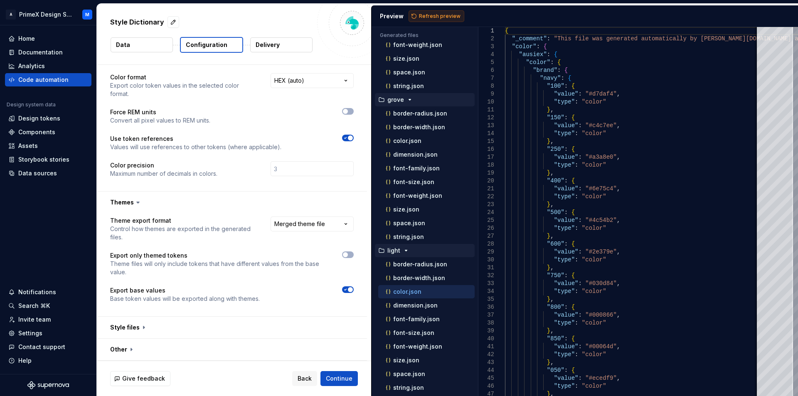
click at [437, 16] on span "Refresh preview" at bounding box center [440, 16] width 42 height 7
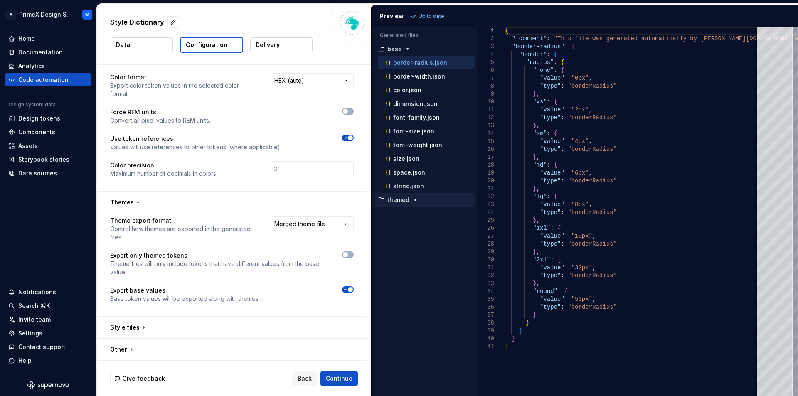
click at [415, 201] on icon "button" at bounding box center [415, 199] width 7 height 7
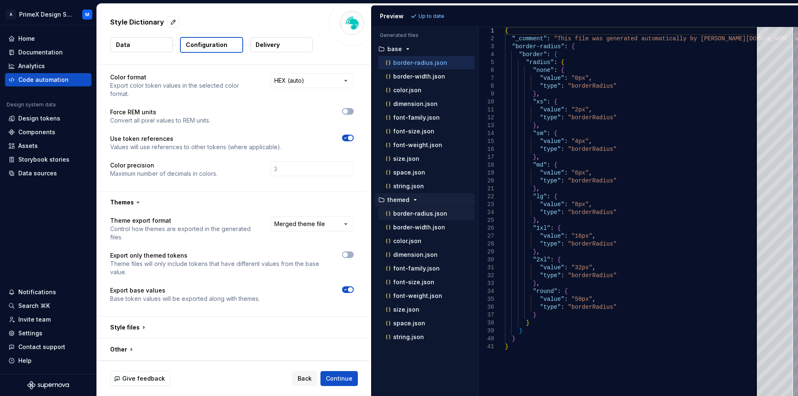
click at [412, 215] on p "border-radius.json" at bounding box center [420, 213] width 54 height 7
click at [425, 226] on p "border-width.json" at bounding box center [419, 227] width 52 height 7
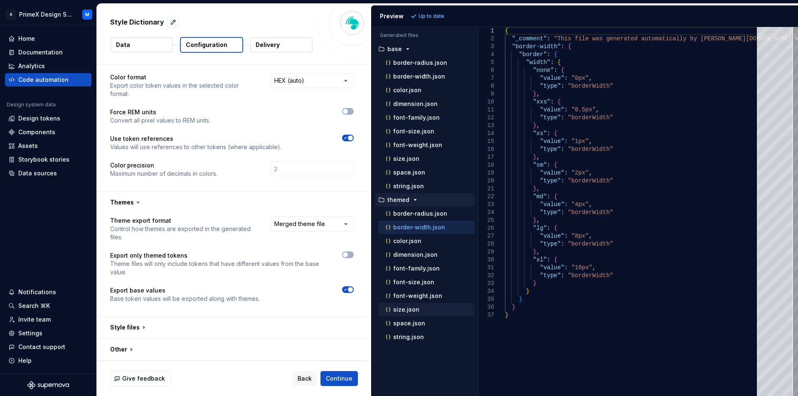
click at [408, 307] on p "size.json" at bounding box center [406, 309] width 26 height 7
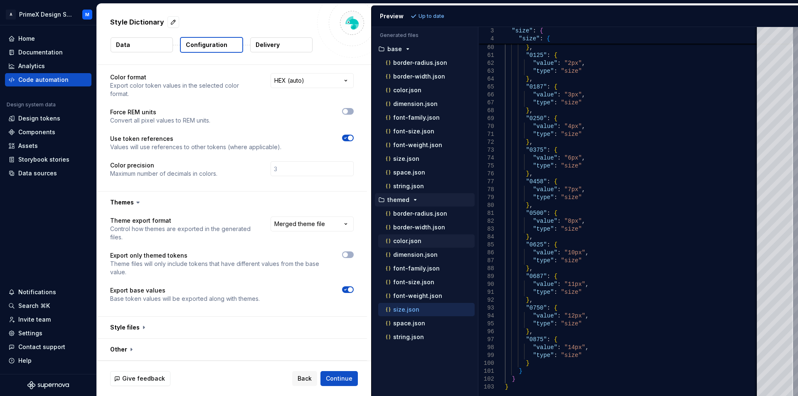
click at [415, 241] on p "color.json" at bounding box center [407, 241] width 28 height 7
type textarea "**********"
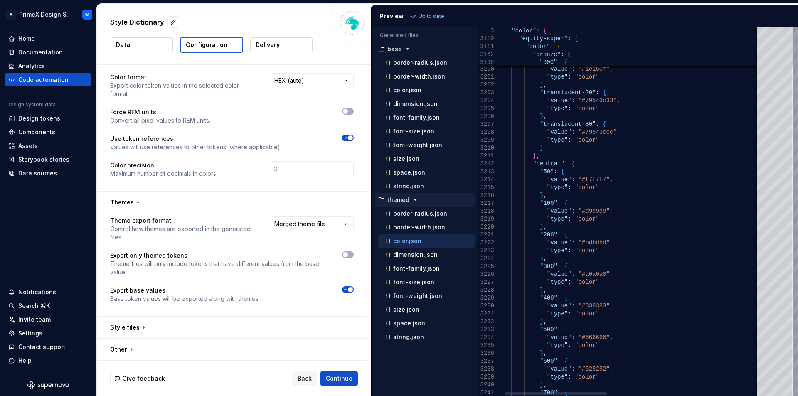
click at [794, 306] on div at bounding box center [795, 301] width 2 height 8
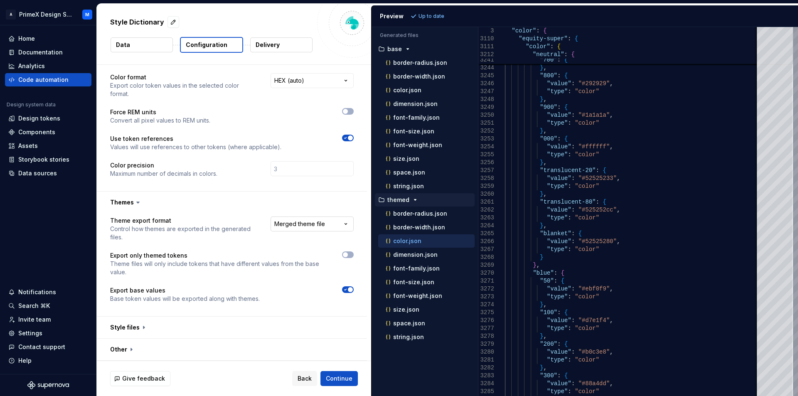
click at [323, 222] on html "**********" at bounding box center [399, 198] width 798 height 396
click at [314, 223] on html "**********" at bounding box center [399, 198] width 798 height 396
click at [431, 17] on span "Refresh preview" at bounding box center [440, 16] width 42 height 7
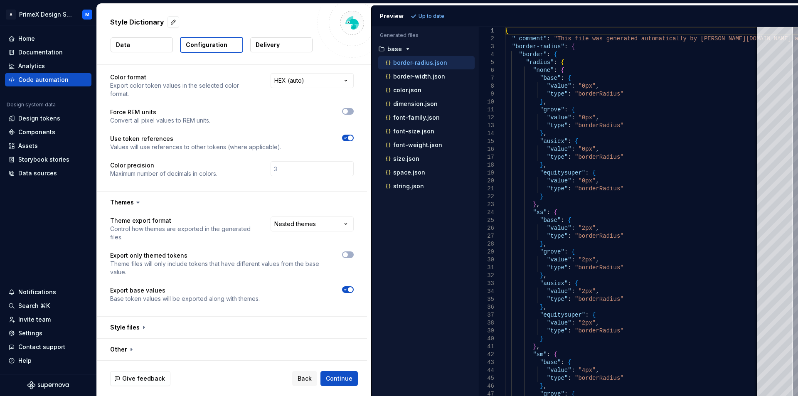
click at [331, 218] on html "**********" at bounding box center [399, 198] width 798 height 396
click at [345, 226] on html "**********" at bounding box center [399, 198] width 798 height 396
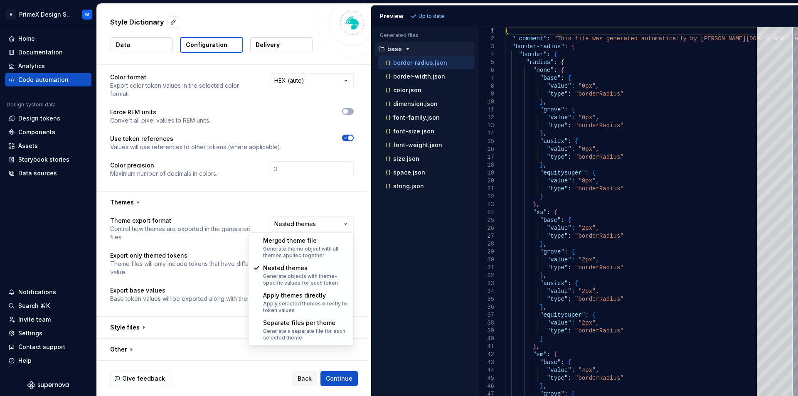
select select "**********"
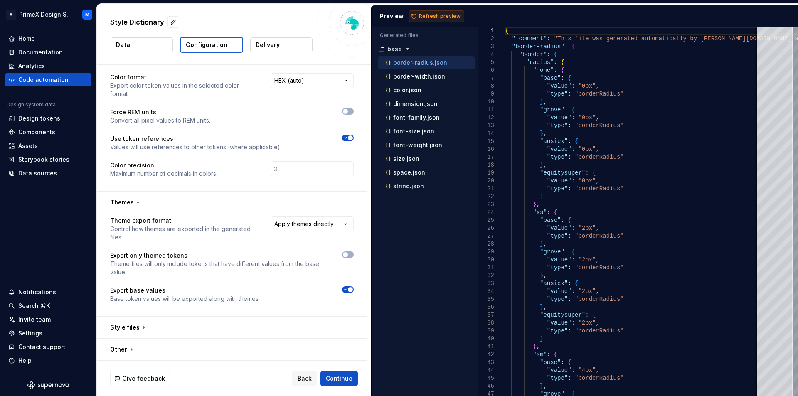
click at [423, 19] on span "Refresh preview" at bounding box center [440, 16] width 42 height 7
type textarea "**********"
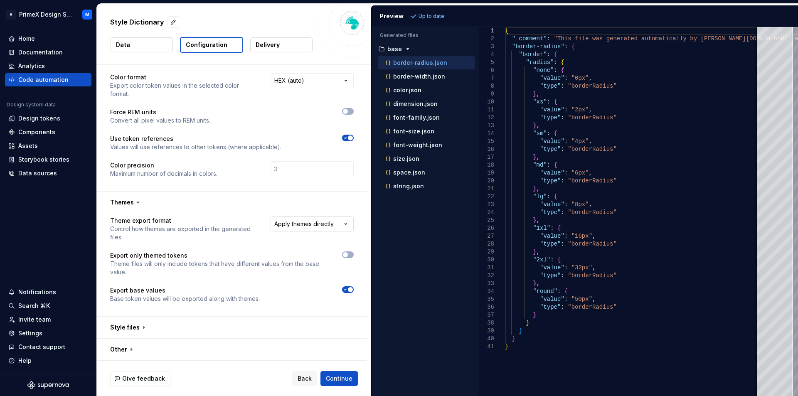
click at [331, 228] on html "**********" at bounding box center [399, 198] width 798 height 396
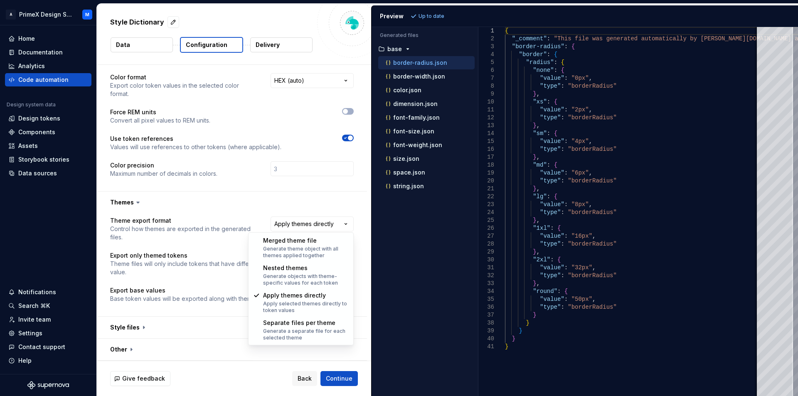
select select "**********"
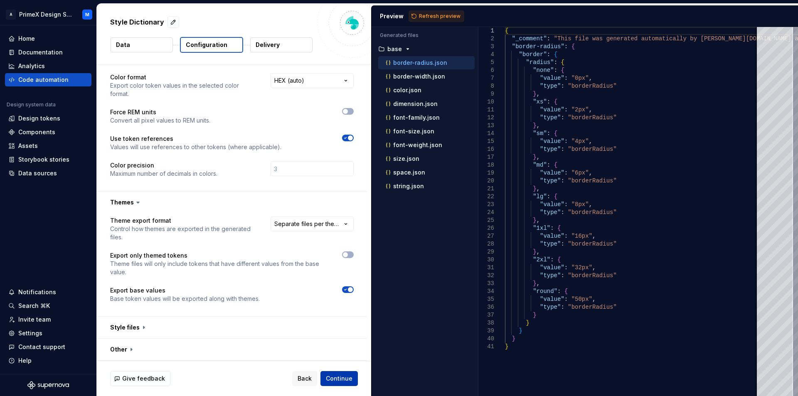
click at [335, 377] on span "Continue" at bounding box center [339, 378] width 27 height 8
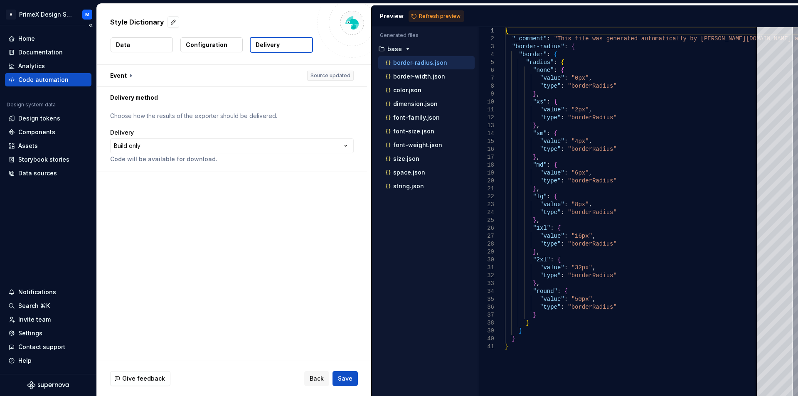
click at [34, 87] on div "Home Documentation Analytics Code automation Design system data Design tokens C…" at bounding box center [48, 106] width 86 height 148
click at [41, 79] on div "Code automation" at bounding box center [43, 80] width 50 height 8
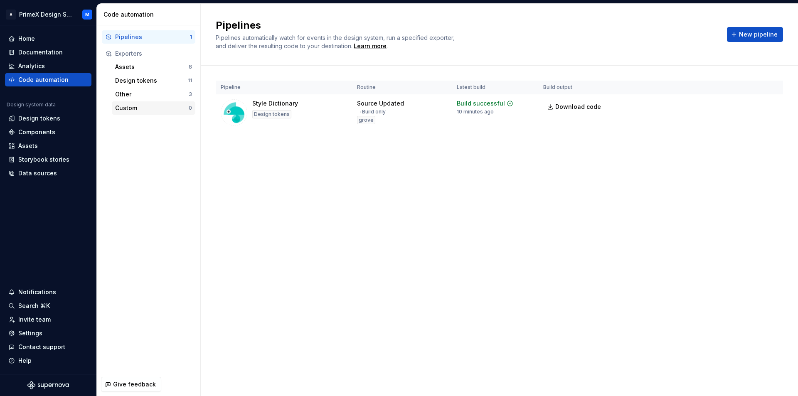
click at [143, 109] on div "Custom" at bounding box center [152, 108] width 74 height 8
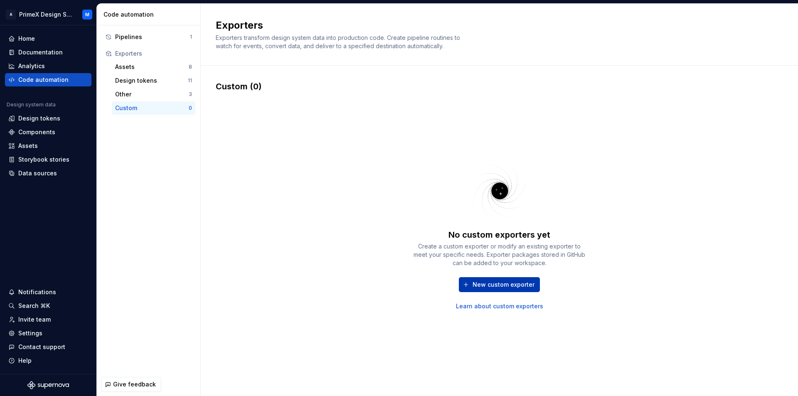
click at [515, 284] on span "New custom exporter" at bounding box center [503, 284] width 62 height 8
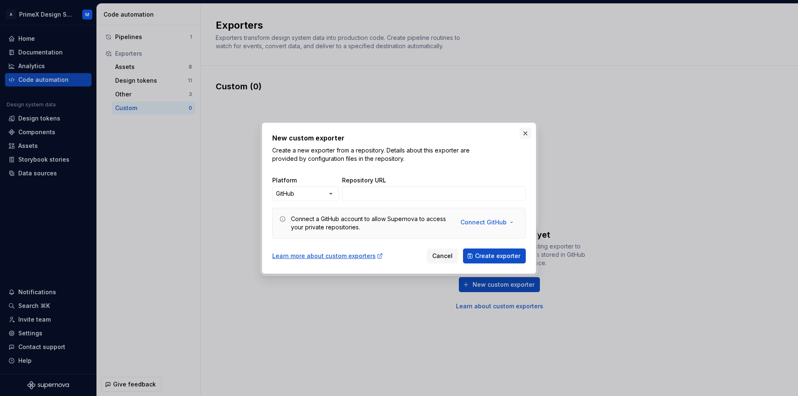
click at [528, 129] on button "button" at bounding box center [525, 134] width 12 height 12
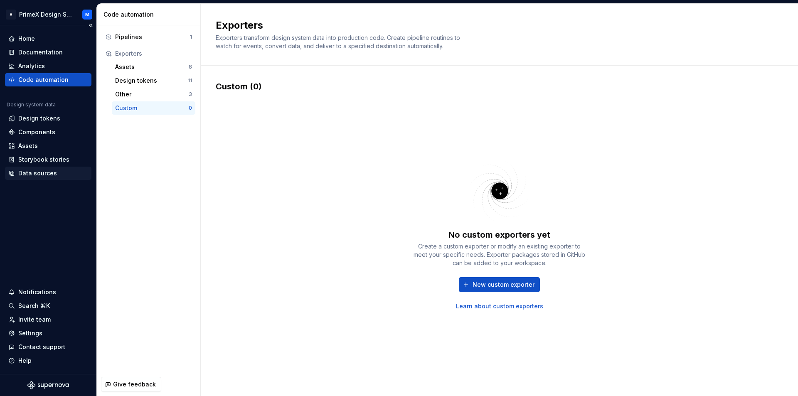
click at [21, 173] on div "Data sources" at bounding box center [37, 173] width 39 height 8
